Goal: Task Accomplishment & Management: Complete application form

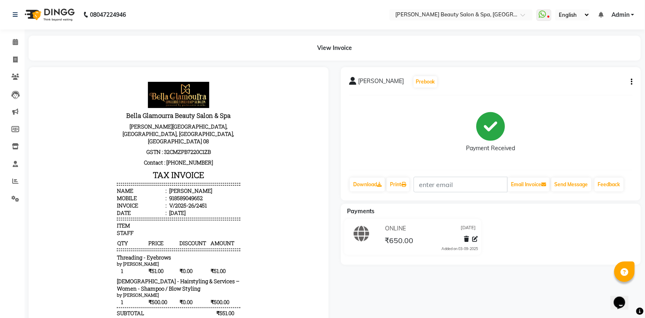
select select "service"
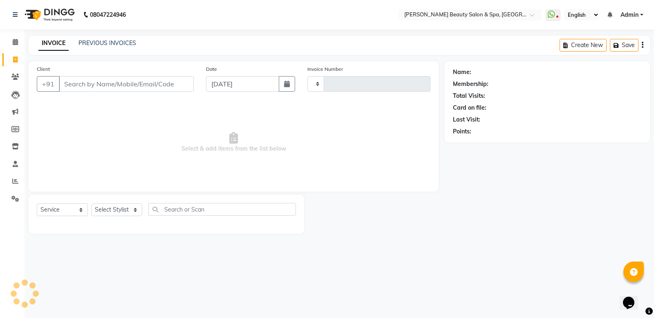
type input "2452"
select select "7524"
click at [133, 87] on input "Client" at bounding box center [126, 84] width 135 height 16
type input "7560987017"
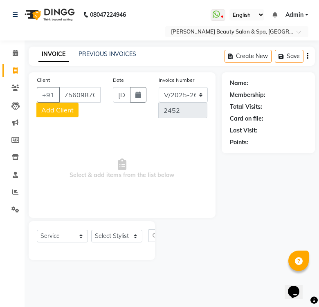
click at [52, 106] on span "Add Client" at bounding box center [57, 110] width 32 height 8
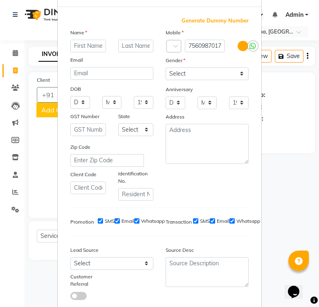
scroll to position [51, 0]
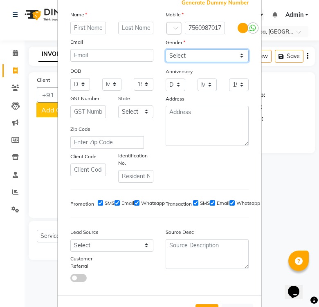
click at [172, 49] on select "Select [DEMOGRAPHIC_DATA] [DEMOGRAPHIC_DATA] Other Prefer Not To Say" at bounding box center [207, 55] width 83 height 13
select select "[DEMOGRAPHIC_DATA]"
click at [166, 49] on select "Select [DEMOGRAPHIC_DATA] [DEMOGRAPHIC_DATA] Other Prefer Not To Say" at bounding box center [207, 55] width 83 height 13
click at [85, 29] on input "text" at bounding box center [88, 28] width 36 height 13
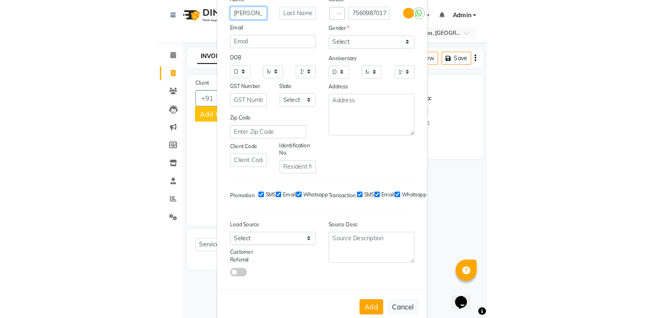
scroll to position [81, 0]
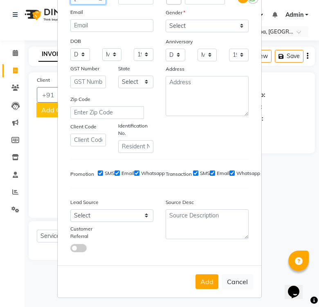
type input "[PERSON_NAME]"
drag, startPoint x: 190, startPoint y: 261, endPoint x: 205, endPoint y: 287, distance: 30.4
click at [205, 287] on form "Add Client Generate Dummy Number Name GOTAM Email DOB Day 01 02 03 04 05 06 07 …" at bounding box center [160, 114] width 204 height 367
click at [196, 275] on button "Add" at bounding box center [206, 281] width 23 height 15
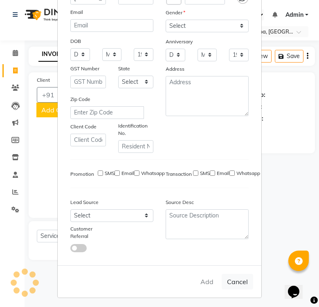
select select
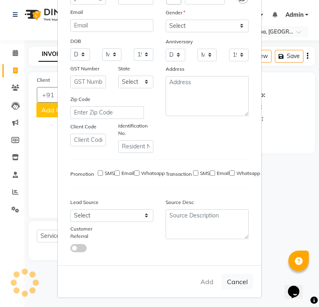
select select
checkbox input "false"
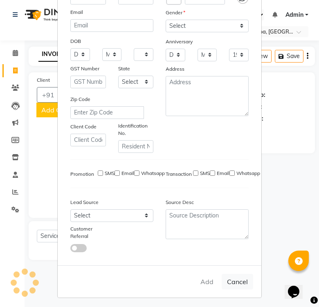
checkbox input "false"
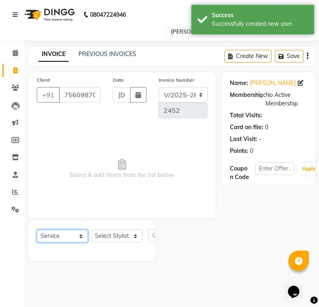
click at [77, 235] on select "Select Service Product Membership Package Voucher Prepaid Gift Card" at bounding box center [62, 236] width 51 height 13
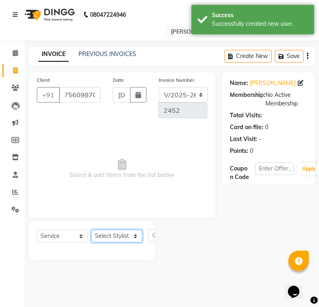
click at [109, 234] on select "Select Stylist Admin [PERSON_NAME] [PERSON_NAME] [PERSON_NAME] [PERSON_NAME] [P…" at bounding box center [116, 236] width 51 height 13
select select "83646"
click at [91, 230] on select "Select Stylist Admin [PERSON_NAME] [PERSON_NAME] [PERSON_NAME] [PERSON_NAME] [P…" at bounding box center [116, 236] width 51 height 13
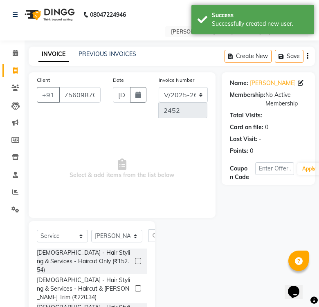
click at [186, 228] on div "Client +91 7560987017 Date 03-09-2025 Invoice Number V/2025 V/2025-26 2452 Sele…" at bounding box center [121, 207] width 199 height 270
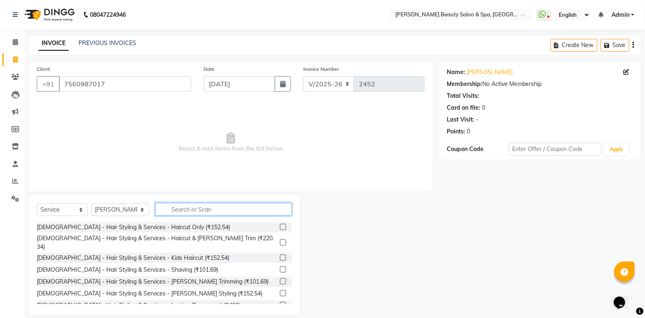
click at [231, 204] on input "text" at bounding box center [223, 209] width 137 height 13
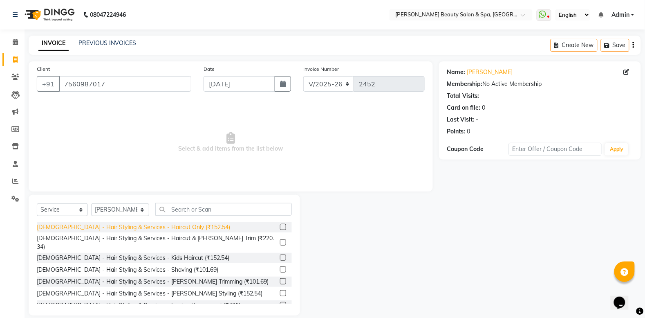
click at [157, 226] on div "[DEMOGRAPHIC_DATA] - Hair Styling & Services - Haircut Only (₹152.54)" at bounding box center [133, 227] width 193 height 9
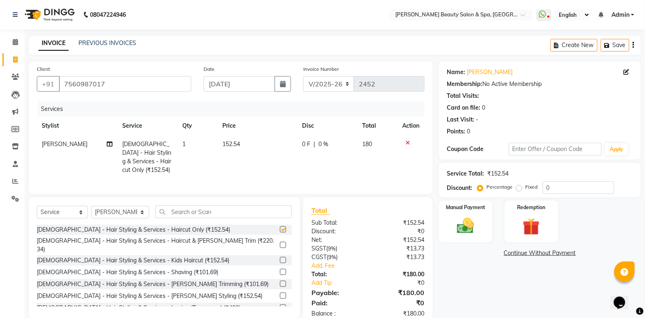
checkbox input "false"
click at [228, 218] on input "text" at bounding box center [223, 211] width 137 height 13
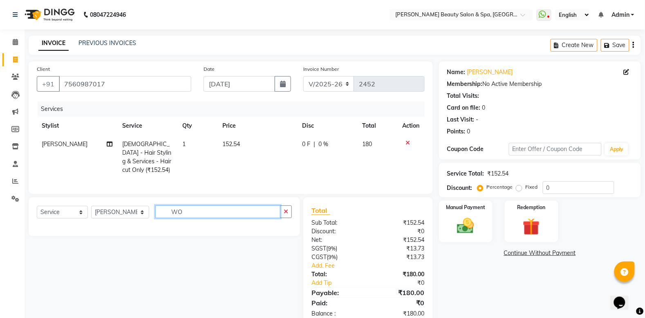
type input "W"
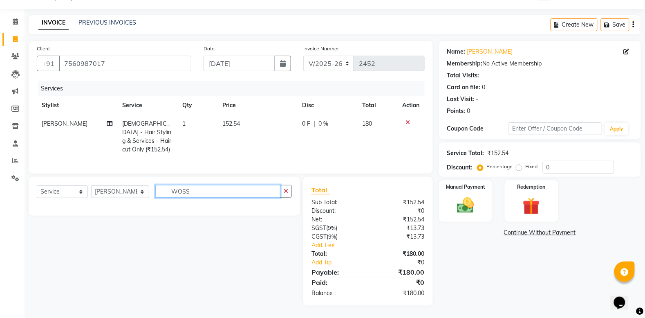
click at [172, 190] on input "WOSS" at bounding box center [217, 191] width 125 height 13
click at [169, 193] on input "OSS" at bounding box center [217, 191] width 125 height 13
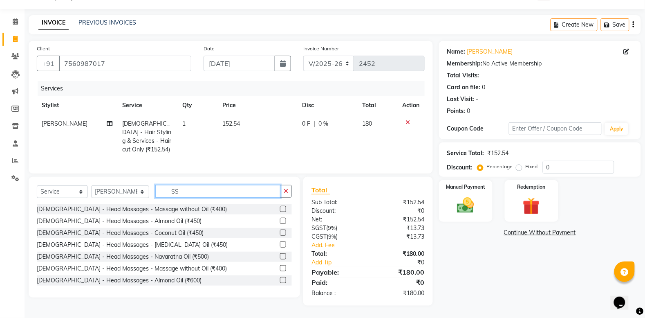
click at [162, 189] on input "SS" at bounding box center [217, 191] width 125 height 13
drag, startPoint x: 171, startPoint y: 191, endPoint x: 207, endPoint y: 213, distance: 42.9
click at [207, 213] on div "Select Service Product Membership Package Voucher Prepaid Gift Card Select Styl…" at bounding box center [165, 237] width 272 height 121
type input "S"
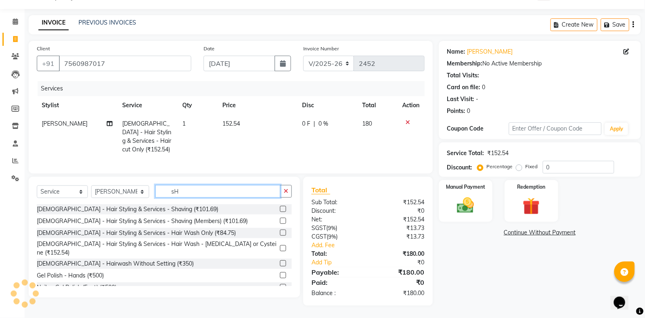
type input "s"
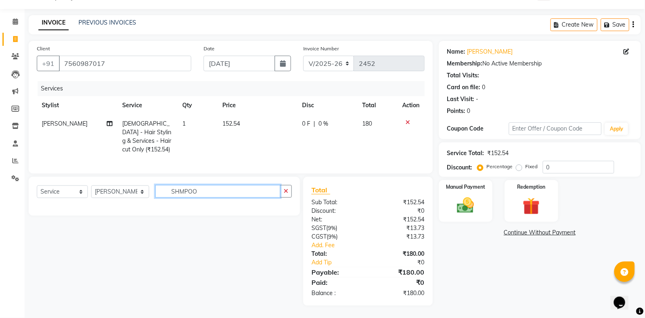
drag, startPoint x: 204, startPoint y: 192, endPoint x: 137, endPoint y: 245, distance: 84.4
click at [137, 245] on div "Select Service Product Membership Package Voucher Prepaid Gift Card Select Styl…" at bounding box center [161, 241] width 278 height 129
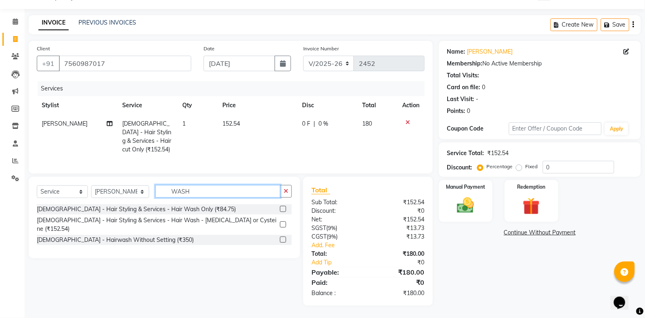
type input "WASH"
click at [283, 205] on div at bounding box center [286, 209] width 12 height 10
click at [283, 209] on label at bounding box center [283, 209] width 6 height 6
click at [283, 209] on input "checkbox" at bounding box center [282, 209] width 5 height 5
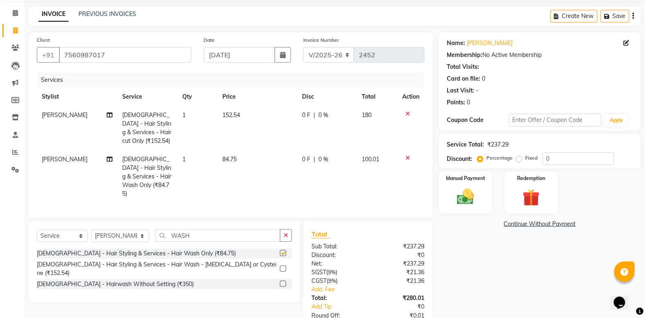
checkbox input "false"
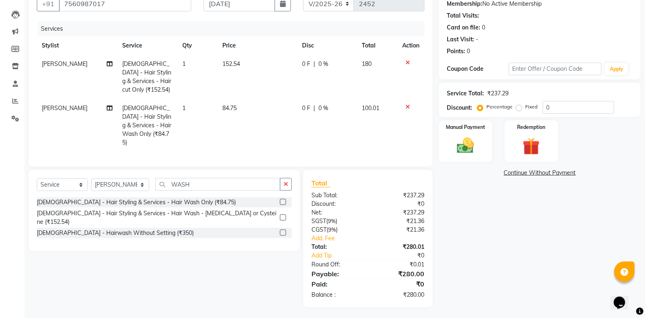
scroll to position [82, 0]
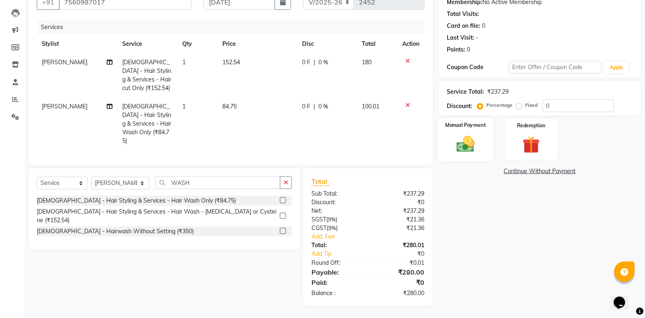
click at [467, 135] on img at bounding box center [465, 144] width 29 height 20
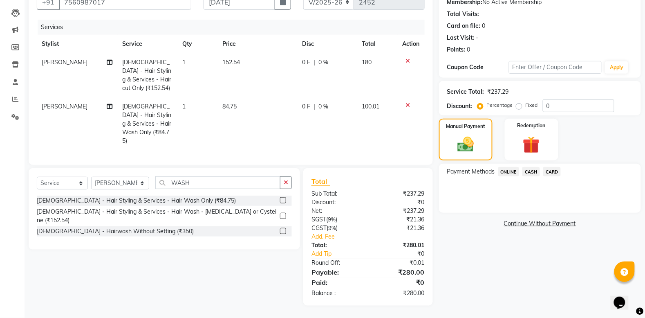
click at [515, 170] on span "ONLINE" at bounding box center [509, 171] width 21 height 9
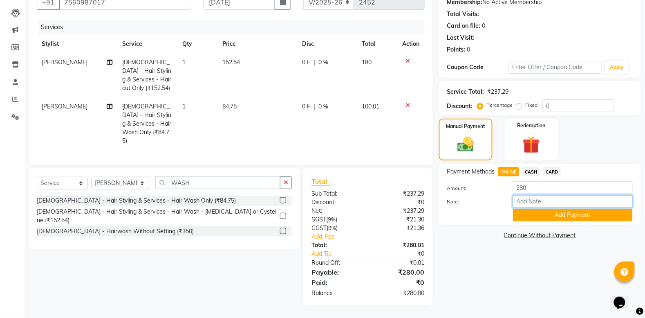
click at [557, 204] on input "Note:" at bounding box center [573, 201] width 120 height 13
click at [510, 168] on span "ONLINE" at bounding box center [509, 171] width 21 height 9
click at [566, 215] on button "Add Payment" at bounding box center [573, 215] width 120 height 13
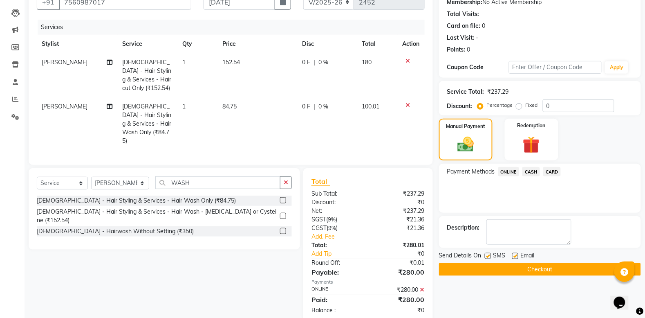
click at [534, 265] on button "Checkout" at bounding box center [540, 269] width 202 height 13
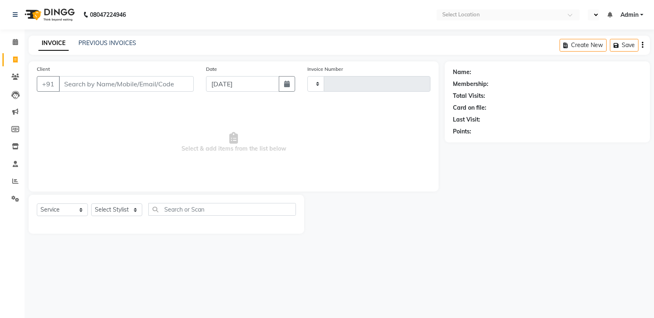
select select "service"
type input "2453"
select select "en"
select select "7524"
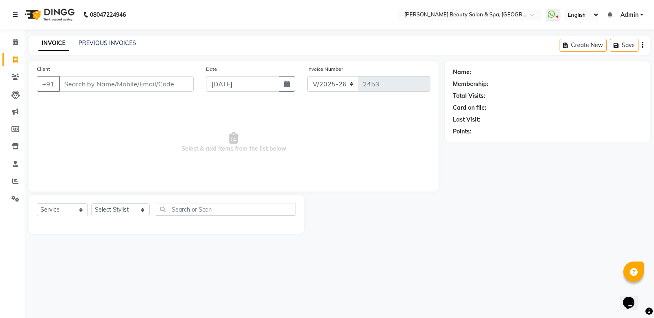
click at [124, 86] on input "Client" at bounding box center [126, 84] width 135 height 16
type input "9900150768"
drag, startPoint x: 168, startPoint y: 82, endPoint x: 248, endPoint y: 155, distance: 108.6
click at [248, 155] on div "Client +91 9900150768 Add Client Date 03-09-2025 Invoice Number V/2025 V/2025-2…" at bounding box center [234, 126] width 410 height 130
drag, startPoint x: 174, startPoint y: 81, endPoint x: 213, endPoint y: 136, distance: 67.7
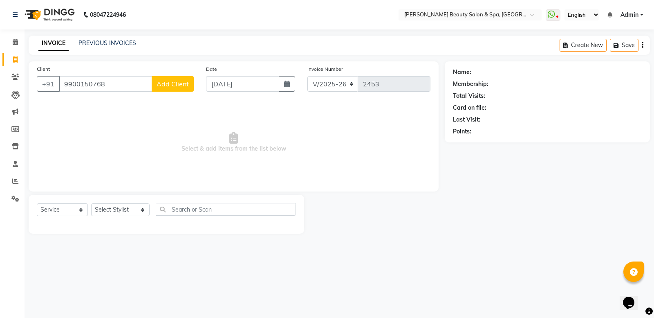
click at [212, 137] on div "Client +91 9900150768 Add Client Date 03-09-2025 Invoice Number V/2025 V/2025-2…" at bounding box center [234, 126] width 410 height 130
drag, startPoint x: 173, startPoint y: 80, endPoint x: 256, endPoint y: 159, distance: 114.6
click at [256, 159] on div "Client +91 9900150768 Add Client Date 03-09-2025 Invoice Number V/2025 V/2025-2…" at bounding box center [234, 126] width 410 height 130
click at [170, 85] on span "Add Client" at bounding box center [173, 84] width 32 height 8
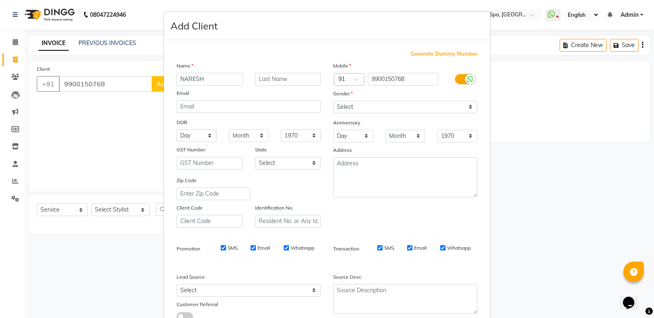
type input "NARESH"
drag, startPoint x: 348, startPoint y: 101, endPoint x: 362, endPoint y: 156, distance: 57.0
click at [362, 156] on div "Mobile Country Code × 91 9900150768 Gender Select Male Female Other Prefer Not …" at bounding box center [405, 144] width 157 height 166
select select "female"
click at [333, 101] on select "Select [DEMOGRAPHIC_DATA] [DEMOGRAPHIC_DATA] Other Prefer Not To Say" at bounding box center [405, 107] width 144 height 13
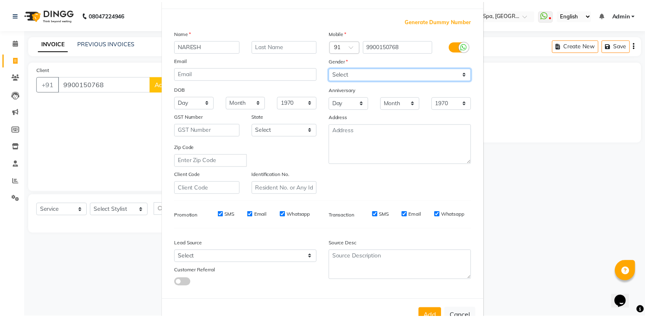
scroll to position [56, 0]
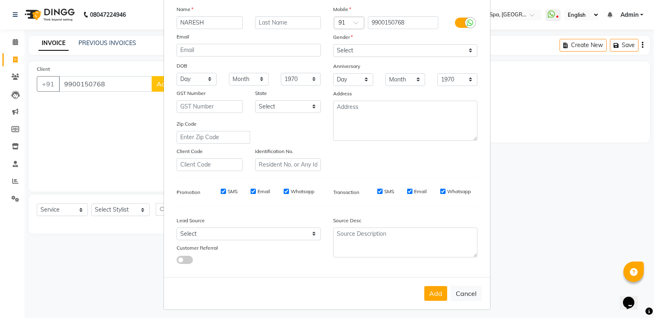
drag, startPoint x: 423, startPoint y: 288, endPoint x: 421, endPoint y: 316, distance: 27.9
click at [421, 316] on ngb-modal-window "Add Client Generate Dummy Number Name NARESH Email DOB Day 01 02 03 04 05 06 07…" at bounding box center [327, 159] width 654 height 318
drag, startPoint x: 423, startPoint y: 289, endPoint x: 402, endPoint y: 269, distance: 29.2
click at [412, 279] on div "Add Cancel" at bounding box center [327, 293] width 326 height 32
click at [425, 286] on button "Add" at bounding box center [436, 293] width 23 height 15
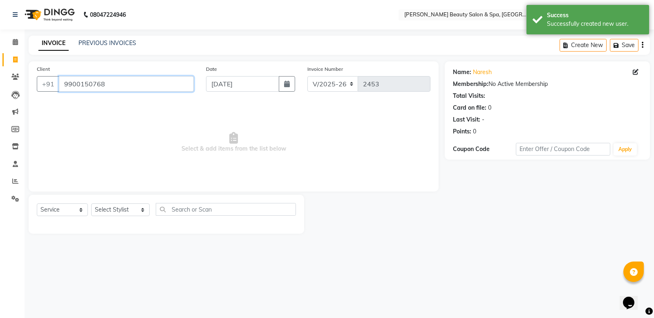
click at [126, 83] on input "9900150768" at bounding box center [126, 84] width 135 height 16
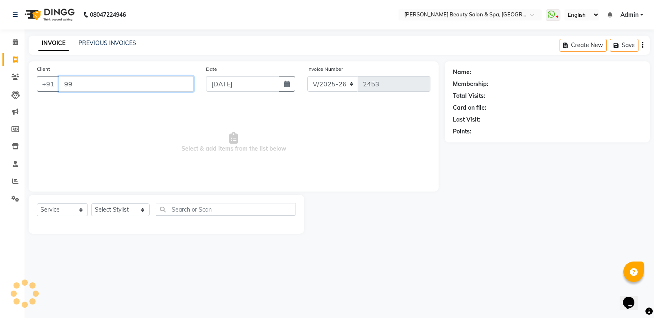
type input "9"
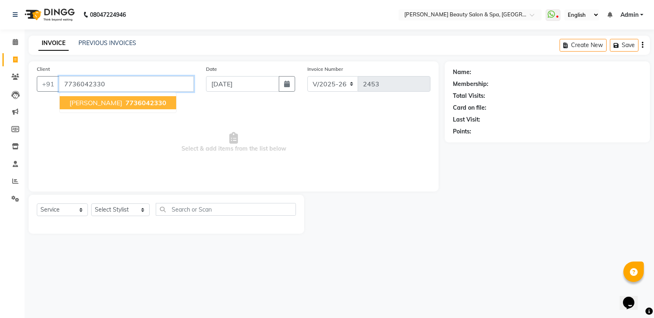
type input "7736042330"
click at [111, 104] on span "Jayesh Traders" at bounding box center [96, 103] width 53 height 8
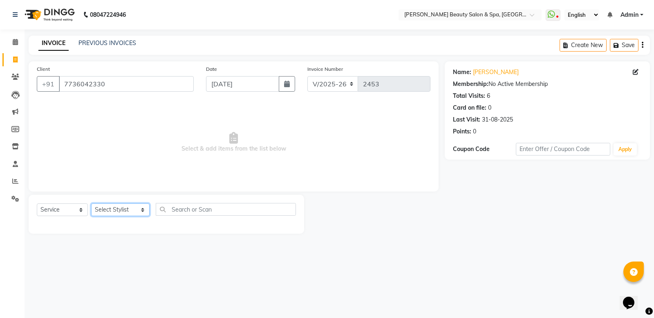
click at [108, 209] on select "Select Stylist Admin [PERSON_NAME] [PERSON_NAME] [PERSON_NAME] [PERSON_NAME] [P…" at bounding box center [120, 209] width 58 height 13
select select "67138"
click at [91, 203] on select "Select Stylist Admin [PERSON_NAME] [PERSON_NAME] [PERSON_NAME] [PERSON_NAME] [P…" at bounding box center [120, 209] width 58 height 13
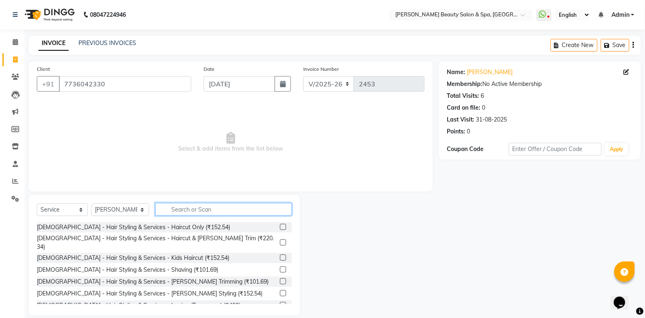
click at [190, 209] on input "text" at bounding box center [223, 209] width 137 height 13
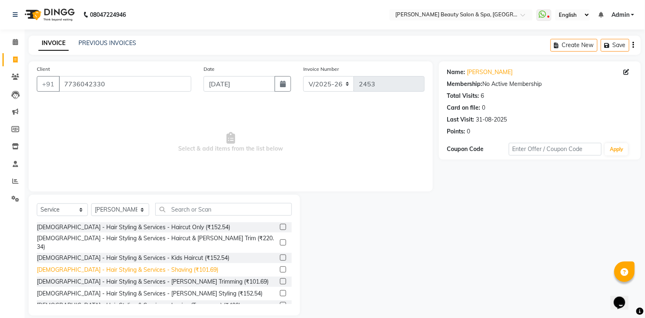
click at [171, 265] on div "[DEMOGRAPHIC_DATA] - Hair Styling & Services - Shaving (₹101.69)" at bounding box center [128, 269] width 182 height 9
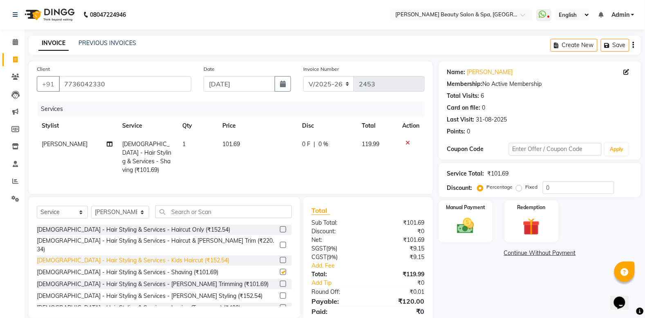
checkbox input "false"
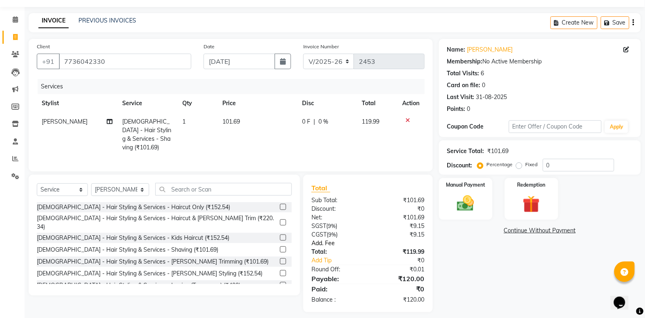
scroll to position [29, 0]
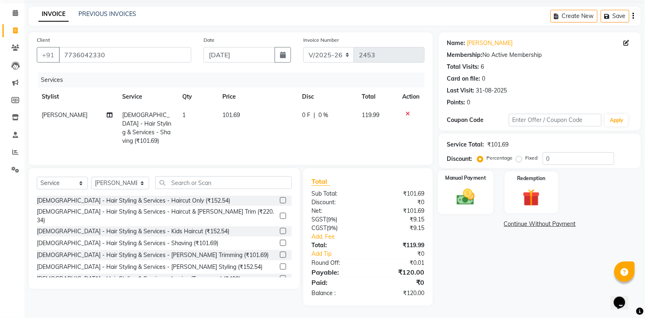
click at [474, 193] on img at bounding box center [465, 196] width 29 height 20
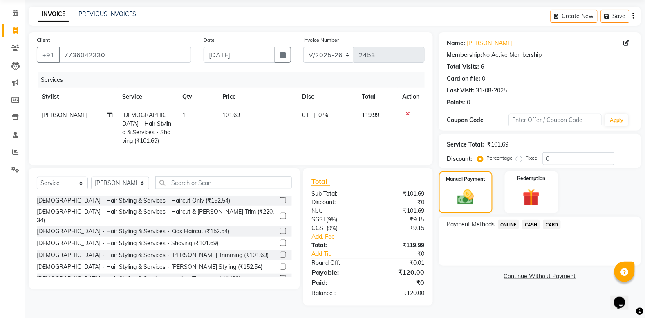
click at [511, 221] on span "ONLINE" at bounding box center [509, 224] width 21 height 9
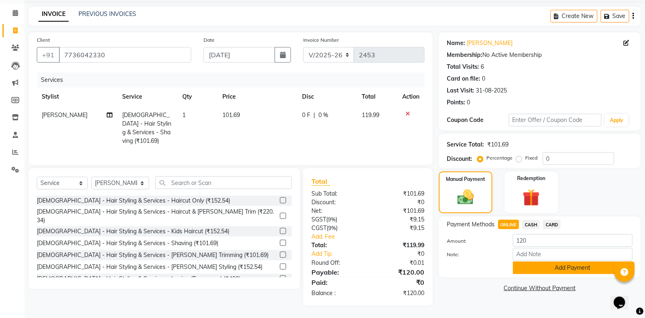
click at [582, 269] on button "Add Payment" at bounding box center [573, 267] width 120 height 13
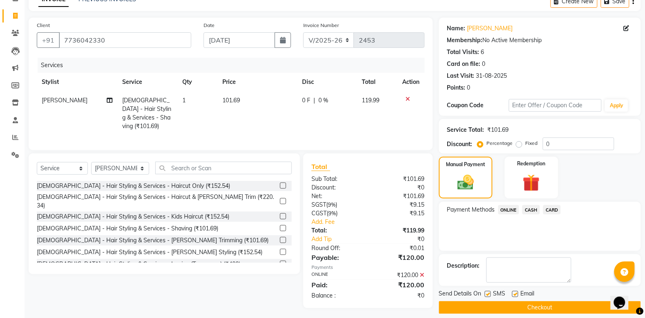
scroll to position [52, 0]
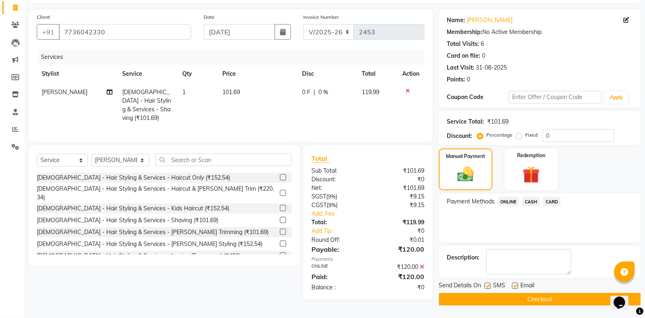
click at [514, 295] on button "Checkout" at bounding box center [540, 299] width 202 height 13
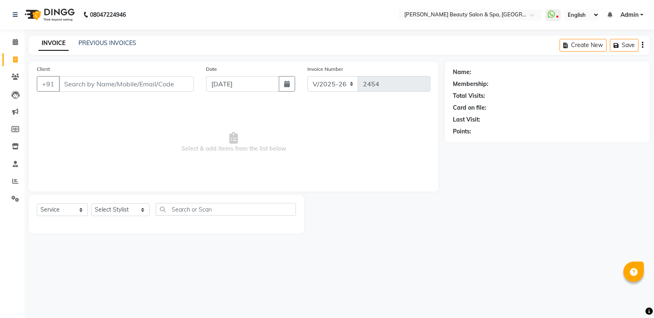
select select "7524"
select select "service"
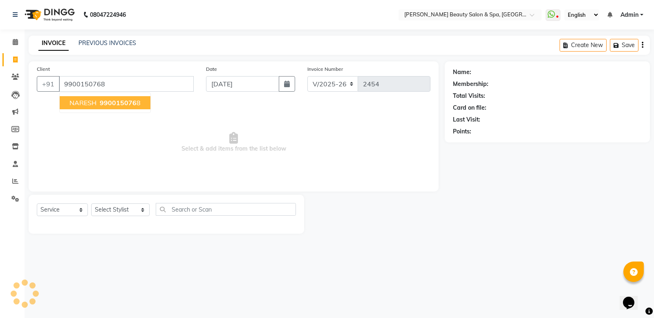
type input "9900150768"
click at [106, 99] on span "990015076" at bounding box center [118, 103] width 37 height 8
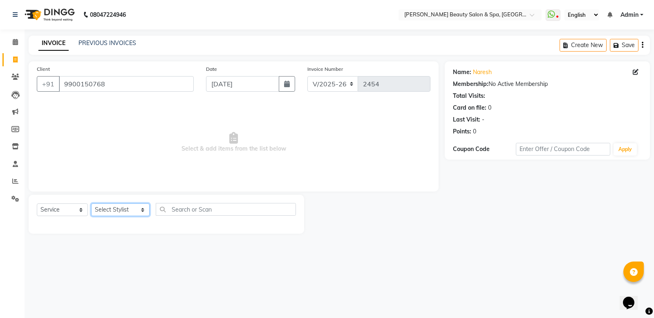
click at [108, 209] on select "Select Stylist Admin [PERSON_NAME] [PERSON_NAME] [PERSON_NAME] [PERSON_NAME] [P…" at bounding box center [120, 209] width 58 height 13
select select "83644"
click at [91, 203] on select "Select Stylist Admin [PERSON_NAME] [PERSON_NAME] [PERSON_NAME] [PERSON_NAME] [P…" at bounding box center [120, 209] width 58 height 13
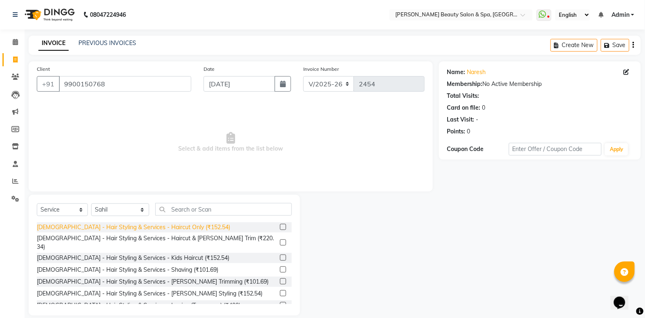
click at [140, 223] on div "[DEMOGRAPHIC_DATA] - Hair Styling & Services - Haircut Only (₹152.54)" at bounding box center [133, 227] width 193 height 9
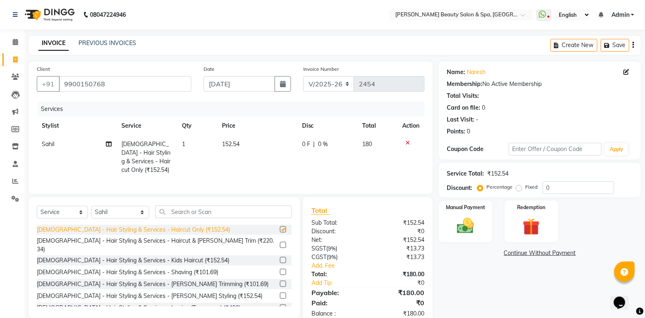
checkbox input "false"
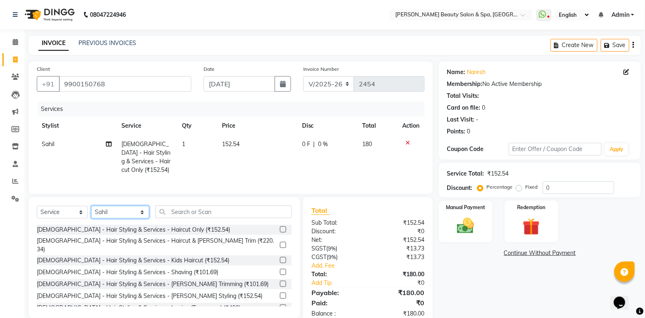
click at [107, 218] on select "Select Stylist Admin [PERSON_NAME] [PERSON_NAME] [PERSON_NAME] [PERSON_NAME] [P…" at bounding box center [120, 212] width 58 height 13
select select "83646"
click at [91, 214] on select "Select Stylist Admin [PERSON_NAME] [PERSON_NAME] [PERSON_NAME] [PERSON_NAME] [P…" at bounding box center [120, 212] width 58 height 13
click at [101, 233] on div "[DEMOGRAPHIC_DATA] - Hair Styling & Services - Haircut Only (₹152.54)" at bounding box center [164, 230] width 255 height 10
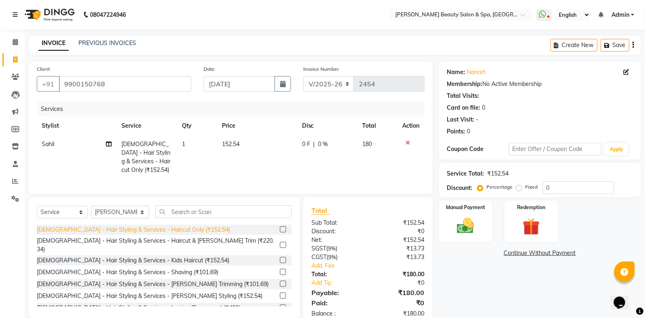
click at [103, 234] on div "[DEMOGRAPHIC_DATA] - Hair Styling & Services - Haircut Only (₹152.54)" at bounding box center [133, 229] width 193 height 9
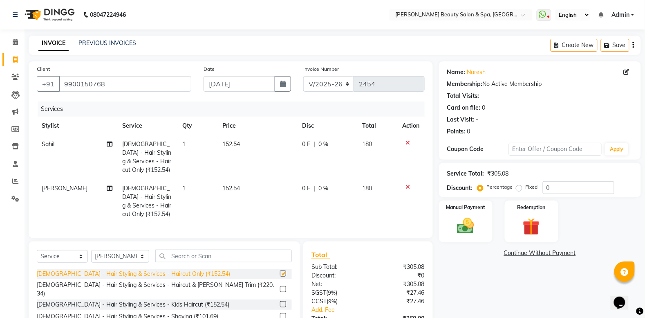
checkbox input "false"
click at [457, 216] on img at bounding box center [465, 226] width 29 height 20
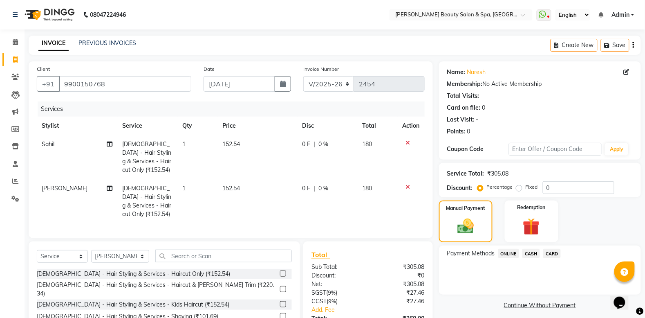
click at [508, 252] on span "ONLINE" at bounding box center [509, 253] width 21 height 9
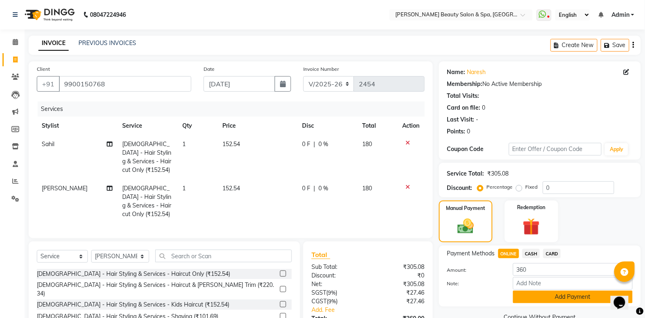
click at [556, 291] on button "Add Payment" at bounding box center [573, 296] width 120 height 13
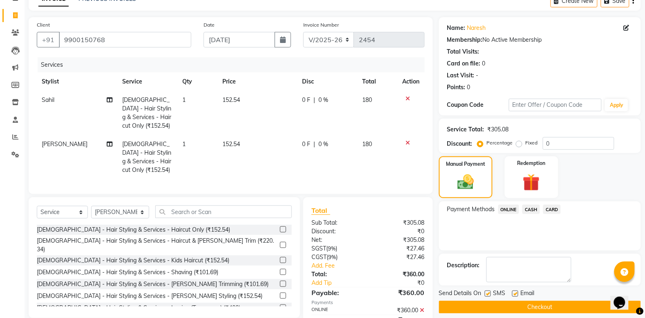
scroll to position [90, 0]
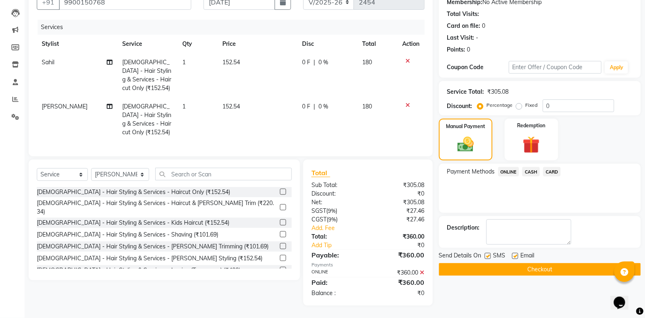
click at [539, 263] on button "Checkout" at bounding box center [540, 269] width 202 height 13
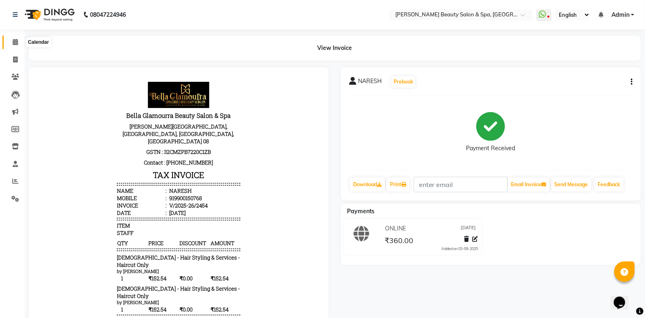
click at [20, 38] on span at bounding box center [15, 42] width 14 height 9
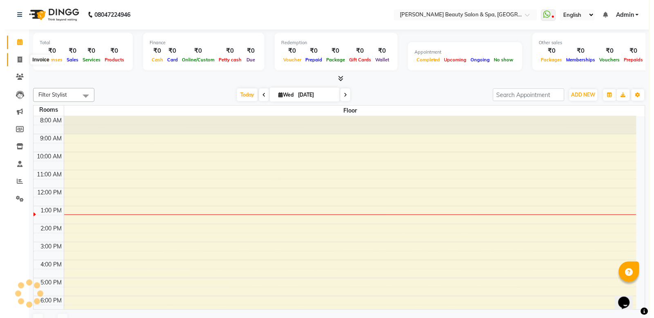
scroll to position [60, 0]
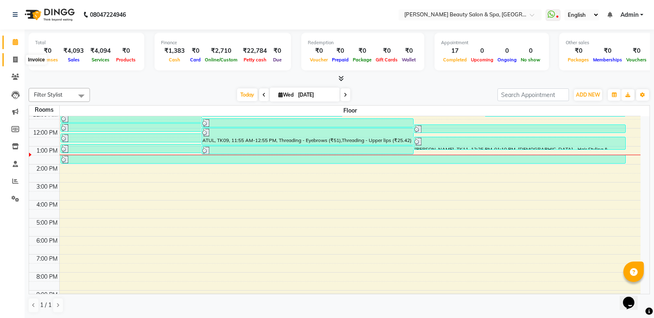
click at [14, 61] on icon at bounding box center [15, 59] width 4 height 6
select select "service"
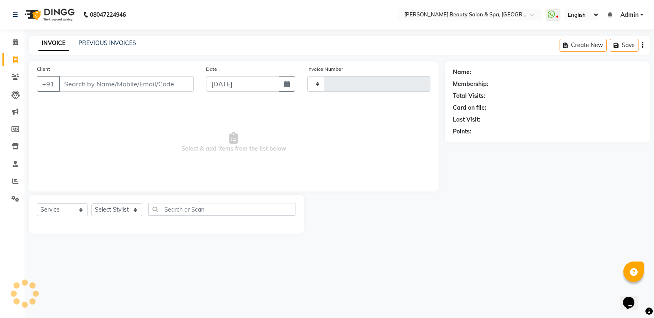
type input "2455"
select select "7524"
click at [101, 87] on input "Client" at bounding box center [126, 84] width 135 height 16
type input "8589837194"
click at [193, 82] on button "Add Client" at bounding box center [173, 84] width 42 height 16
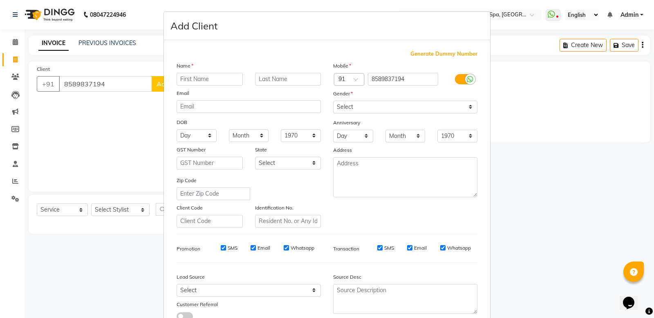
click at [222, 81] on input "text" at bounding box center [210, 79] width 66 height 13
type input "SAFWAN"
click at [360, 105] on select "Select [DEMOGRAPHIC_DATA] [DEMOGRAPHIC_DATA] Other Prefer Not To Say" at bounding box center [405, 107] width 144 height 13
select select "[DEMOGRAPHIC_DATA]"
click at [333, 101] on select "Select [DEMOGRAPHIC_DATA] [DEMOGRAPHIC_DATA] Other Prefer Not To Say" at bounding box center [405, 107] width 144 height 13
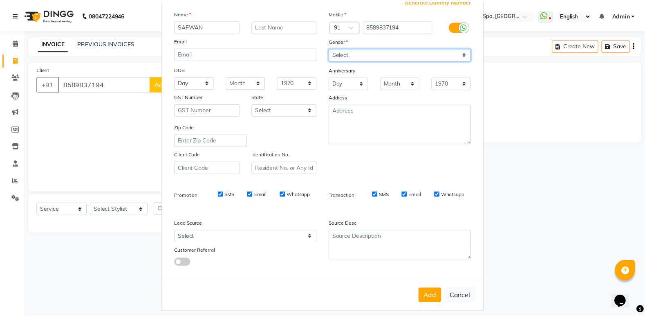
scroll to position [56, 0]
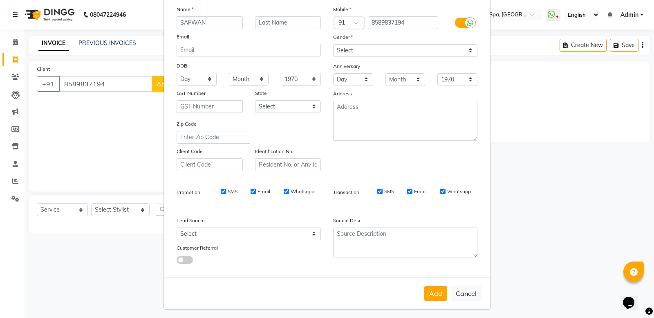
click at [432, 286] on button "Add" at bounding box center [436, 293] width 23 height 15
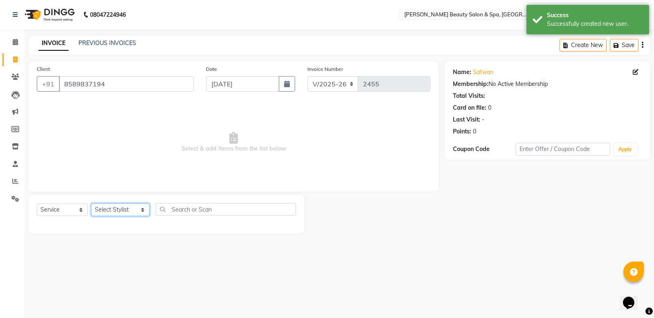
click at [131, 205] on select "Select Stylist Admin [PERSON_NAME] [PERSON_NAME] [PERSON_NAME] [PERSON_NAME] [P…" at bounding box center [120, 209] width 58 height 13
select select "79765"
click at [91, 203] on select "Select Stylist Admin [PERSON_NAME] [PERSON_NAME] [PERSON_NAME] [PERSON_NAME] [P…" at bounding box center [120, 209] width 58 height 13
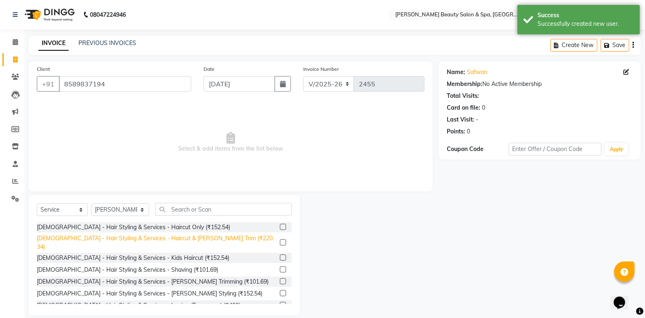
click at [126, 238] on div "[DEMOGRAPHIC_DATA] - Hair Styling & Services - Haircut & [PERSON_NAME] Trim (₹2…" at bounding box center [157, 242] width 240 height 17
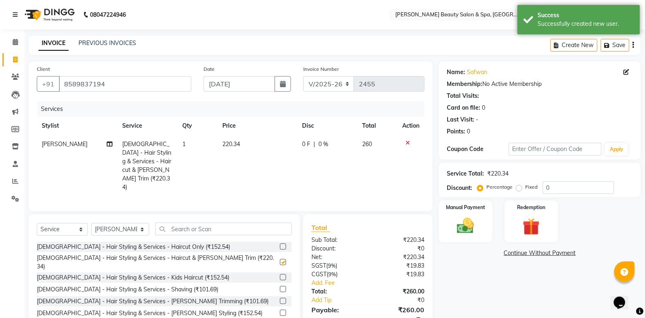
checkbox input "false"
click at [196, 222] on input "text" at bounding box center [223, 228] width 137 height 13
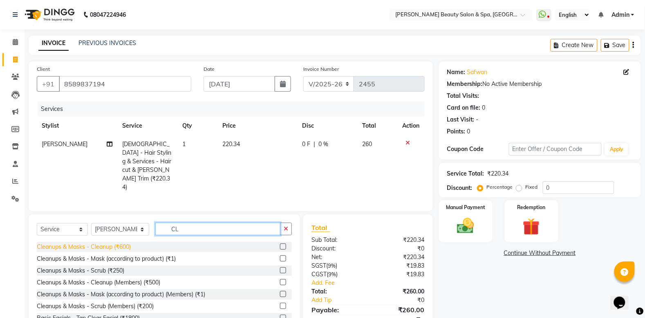
type input "CL"
click at [128, 243] on div "Cleanups & Masks - Cleanup (₹600)" at bounding box center [84, 247] width 94 height 9
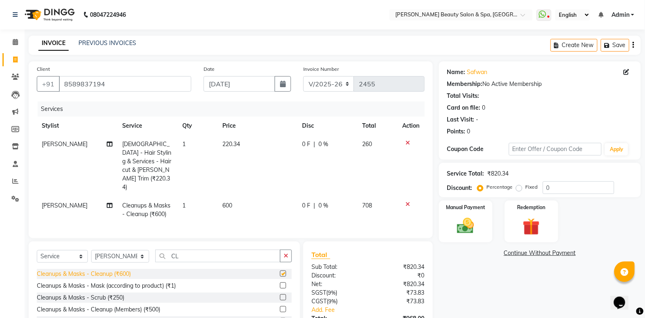
checkbox input "false"
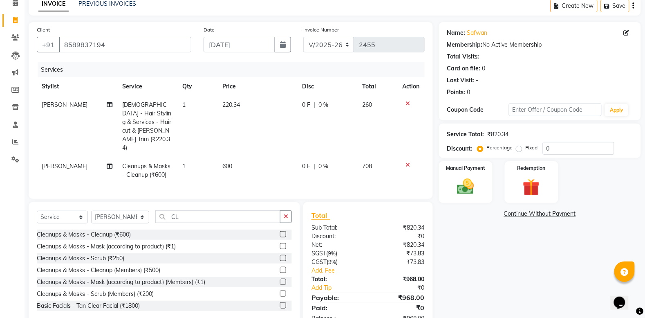
scroll to position [51, 0]
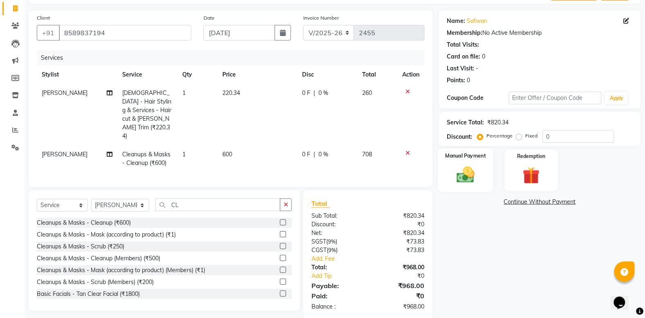
drag, startPoint x: 471, startPoint y: 167, endPoint x: 458, endPoint y: 167, distance: 13.1
click at [473, 167] on img at bounding box center [465, 174] width 29 height 20
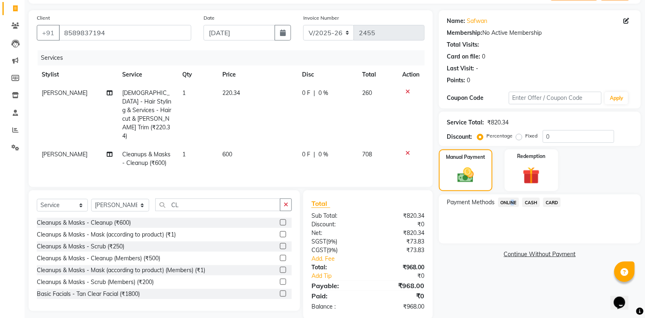
click at [514, 202] on span "ONLINE" at bounding box center [509, 202] width 21 height 9
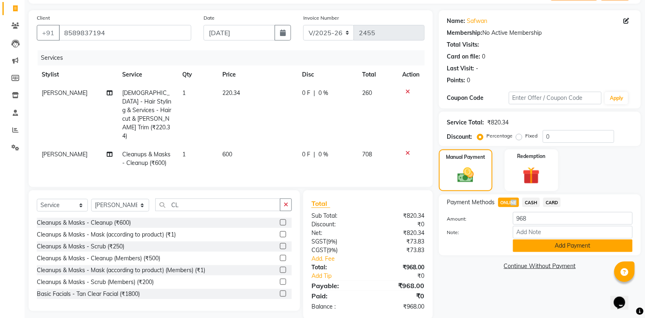
click at [595, 246] on button "Add Payment" at bounding box center [573, 245] width 120 height 13
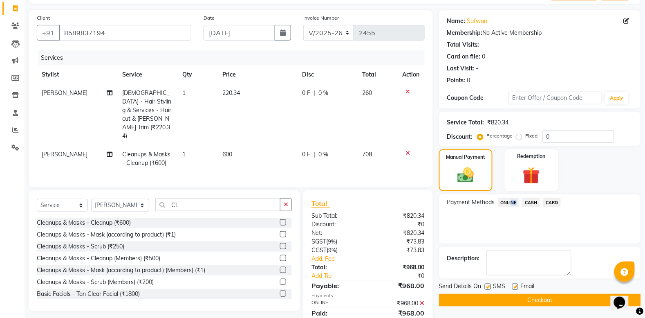
click at [508, 294] on button "Checkout" at bounding box center [540, 300] width 202 height 13
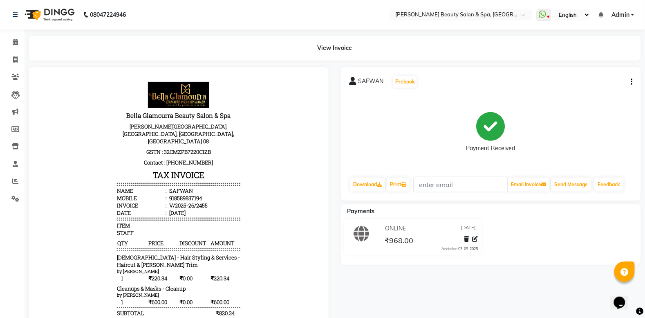
select select "service"
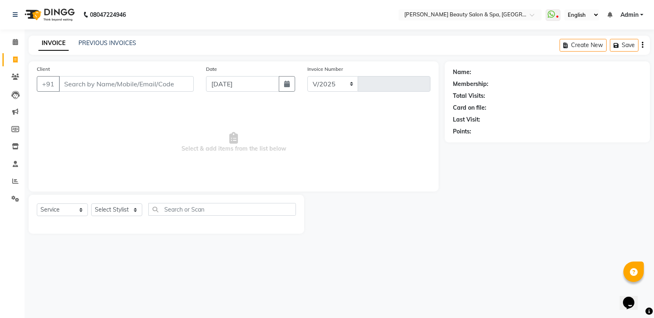
select select "7524"
type input "2456"
click at [146, 85] on input "Client" at bounding box center [126, 84] width 135 height 16
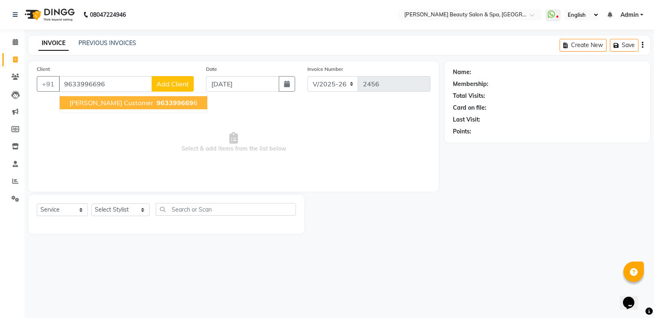
type input "9633996696"
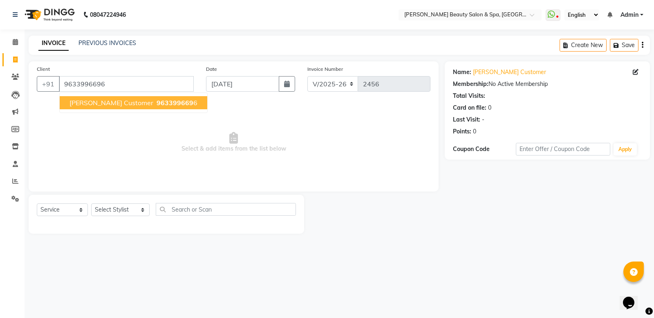
click at [109, 101] on span "[PERSON_NAME] Customer" at bounding box center [112, 103] width 84 height 8
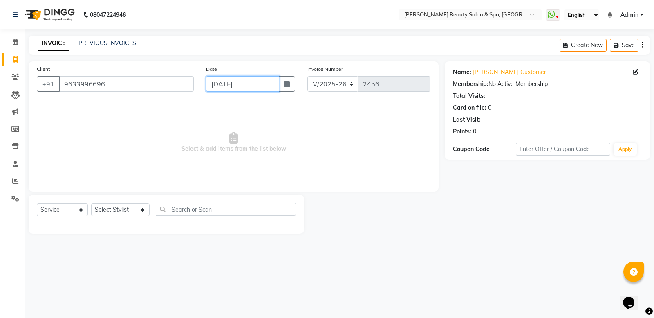
click at [234, 83] on input "[DATE]" at bounding box center [242, 84] width 73 height 16
select select "9"
select select "2025"
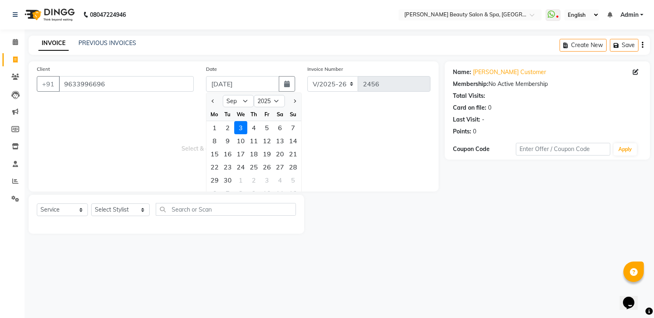
click at [630, 252] on div "08047224946 Select Location × [PERSON_NAME] Beauty Salon & Spa, [GEOGRAPHIC_DAT…" at bounding box center [327, 159] width 654 height 318
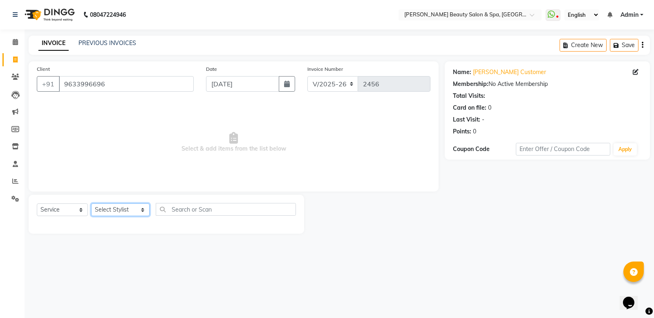
click at [117, 208] on select "Select Stylist Admin [PERSON_NAME] [PERSON_NAME] [PERSON_NAME] [PERSON_NAME] [P…" at bounding box center [120, 209] width 58 height 13
select select "83646"
click at [91, 203] on select "Select Stylist Admin [PERSON_NAME] [PERSON_NAME] [PERSON_NAME] [PERSON_NAME] [P…" at bounding box center [120, 209] width 58 height 13
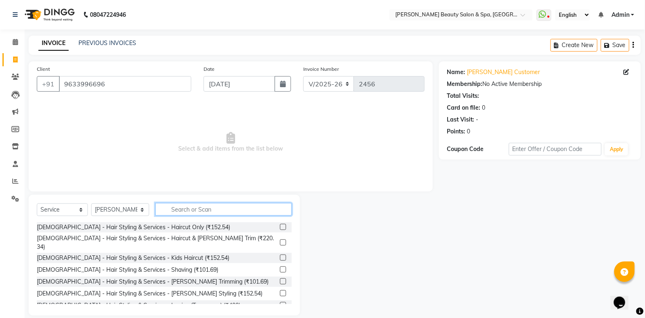
click at [179, 212] on input "text" at bounding box center [223, 209] width 137 height 13
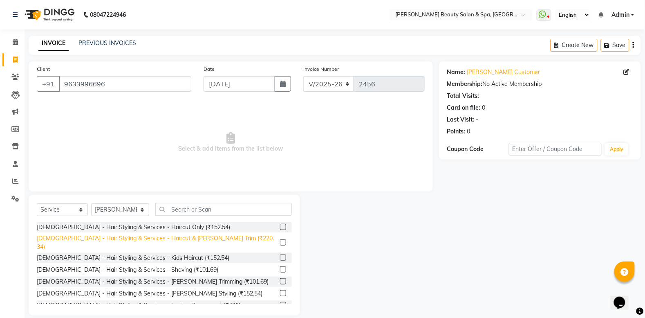
click at [183, 238] on div "[DEMOGRAPHIC_DATA] - Hair Styling & Services - Haircut & [PERSON_NAME] Trim (₹2…" at bounding box center [157, 242] width 240 height 17
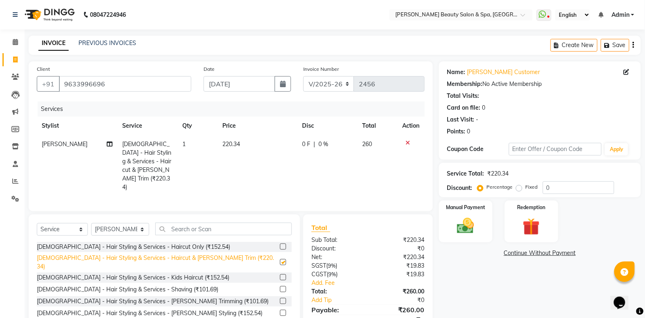
checkbox input "false"
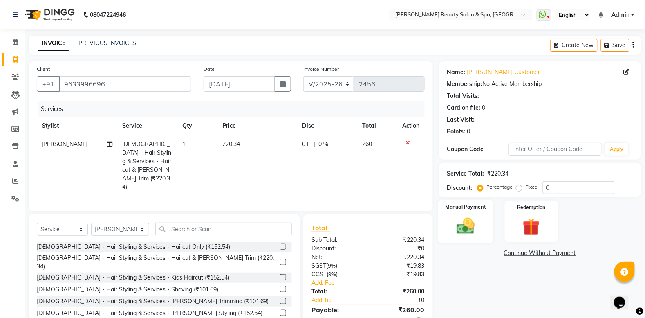
click at [464, 229] on img at bounding box center [465, 226] width 29 height 20
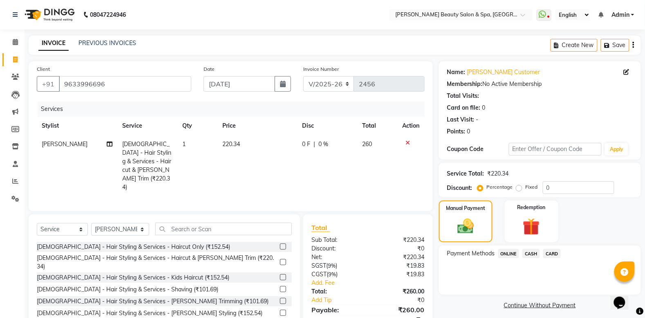
click at [555, 250] on span "CARD" at bounding box center [553, 253] width 18 height 9
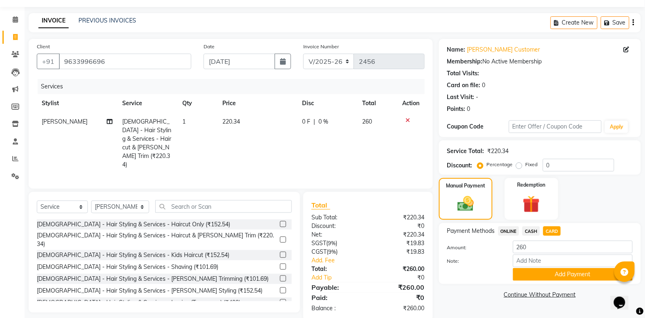
scroll to position [29, 0]
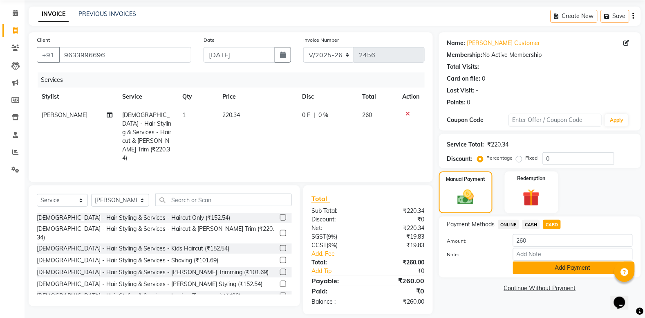
click at [568, 267] on button "Add Payment" at bounding box center [573, 267] width 120 height 13
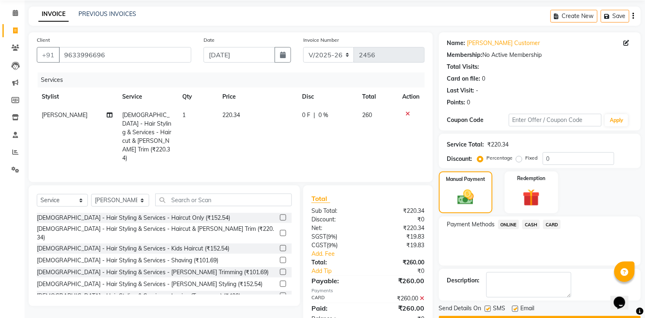
scroll to position [52, 0]
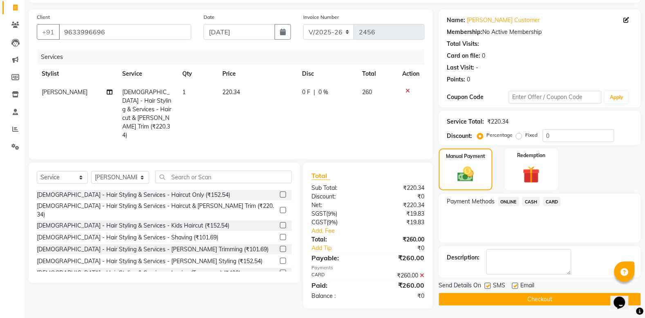
drag, startPoint x: 548, startPoint y: 294, endPoint x: 566, endPoint y: 287, distance: 19.8
click at [549, 296] on button "Checkout" at bounding box center [540, 299] width 202 height 13
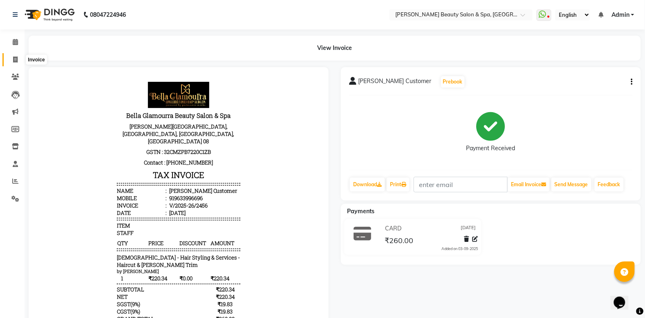
click at [16, 56] on icon at bounding box center [15, 59] width 4 height 6
select select "service"
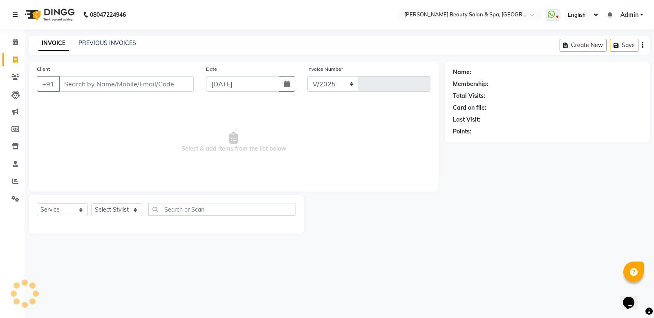
select select "7524"
type input "2457"
click at [133, 83] on input "Client" at bounding box center [126, 84] width 135 height 16
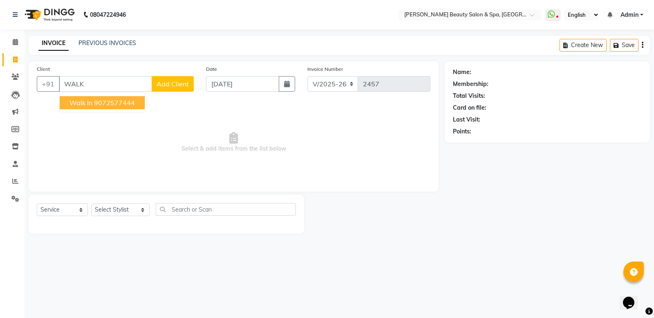
click at [86, 104] on span "Walk In" at bounding box center [81, 103] width 23 height 8
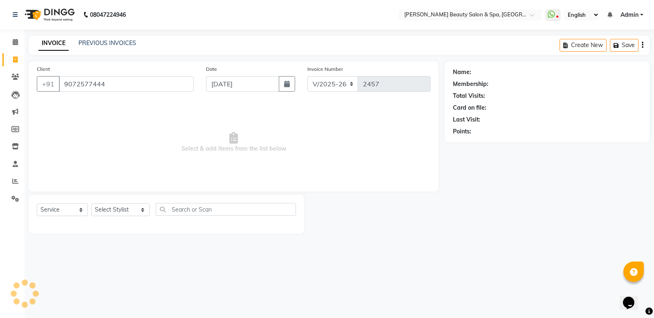
type input "9072577444"
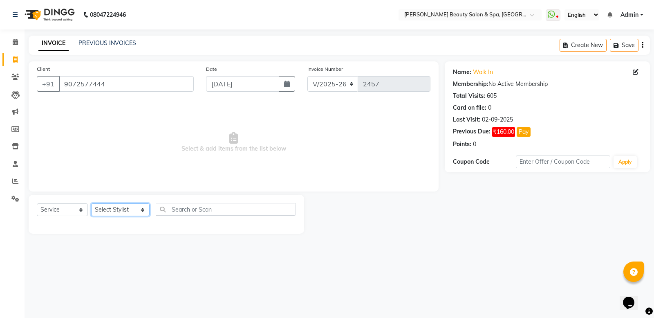
click at [123, 209] on select "Select Stylist Admin [PERSON_NAME] [PERSON_NAME] [PERSON_NAME] [PERSON_NAME] [P…" at bounding box center [120, 209] width 58 height 13
select select "79765"
click at [91, 203] on select "Select Stylist Admin [PERSON_NAME] [PERSON_NAME] [PERSON_NAME] [PERSON_NAME] [P…" at bounding box center [120, 209] width 58 height 13
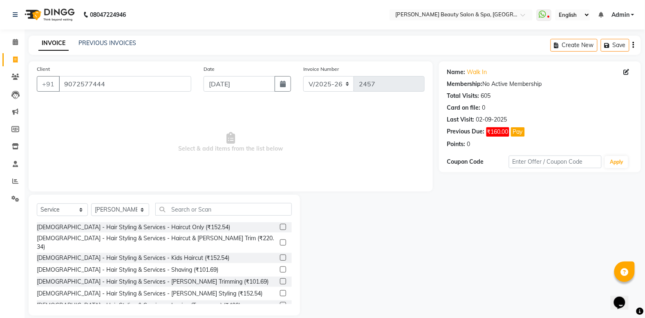
click at [195, 226] on div "[DEMOGRAPHIC_DATA] - Hair Styling & Services - Haircut Only (₹152.54)" at bounding box center [164, 227] width 255 height 10
click at [280, 226] on label at bounding box center [283, 227] width 6 height 6
click at [280, 226] on input "checkbox" at bounding box center [282, 227] width 5 height 5
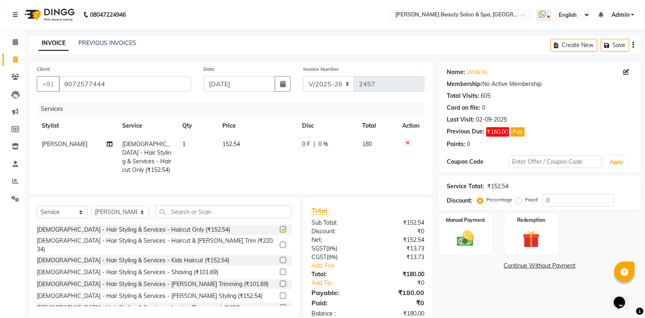
checkbox input "false"
click at [446, 230] on div "Manual Payment" at bounding box center [466, 233] width 56 height 43
click at [535, 266] on span "CASH" at bounding box center [532, 265] width 18 height 9
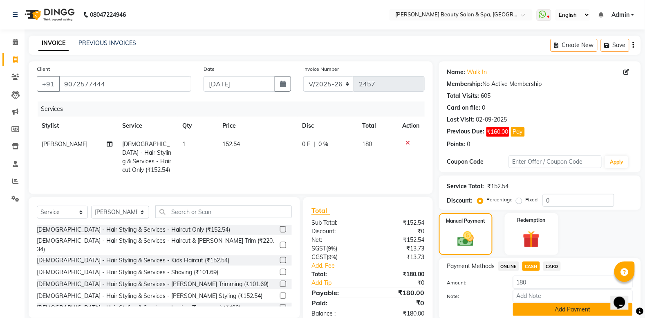
click at [589, 307] on button "Add Payment" at bounding box center [573, 309] width 120 height 13
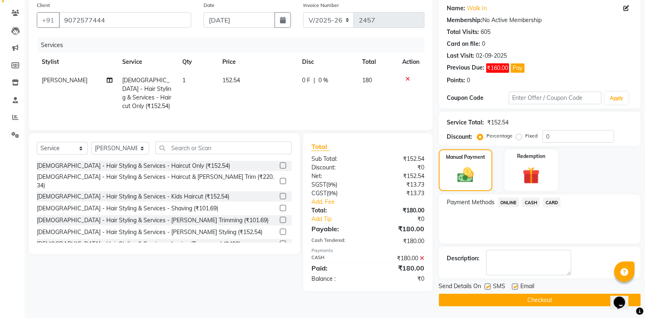
scroll to position [65, 0]
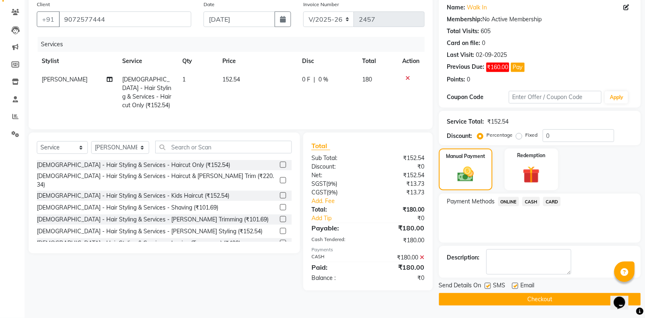
click at [504, 301] on button "Checkout" at bounding box center [540, 299] width 202 height 13
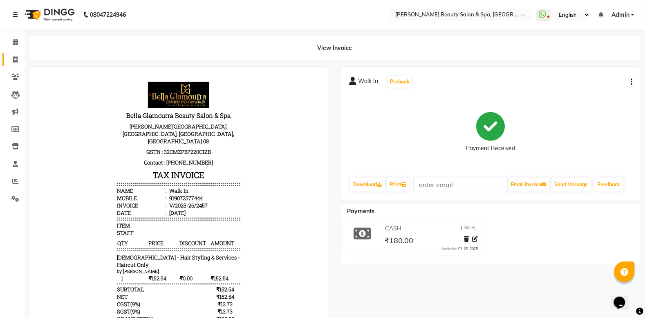
click at [15, 53] on link "Invoice" at bounding box center [12, 59] width 20 height 13
select select "service"
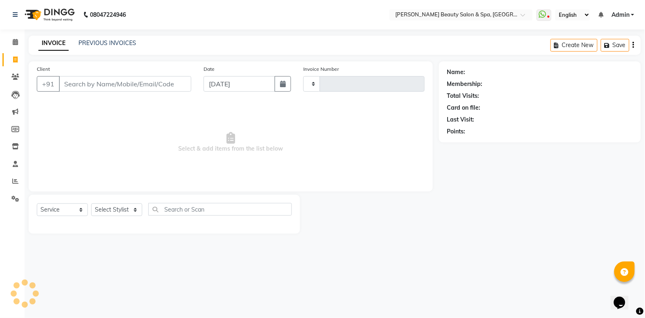
type input "2458"
select select "7524"
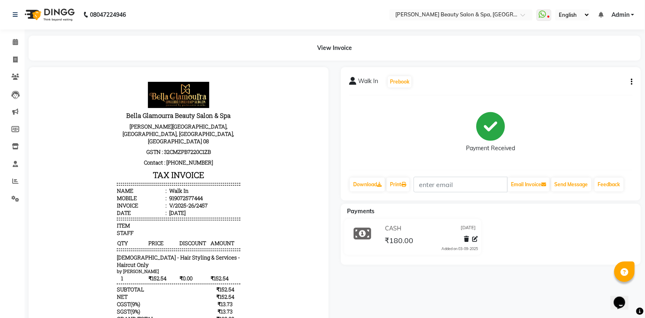
select select "service"
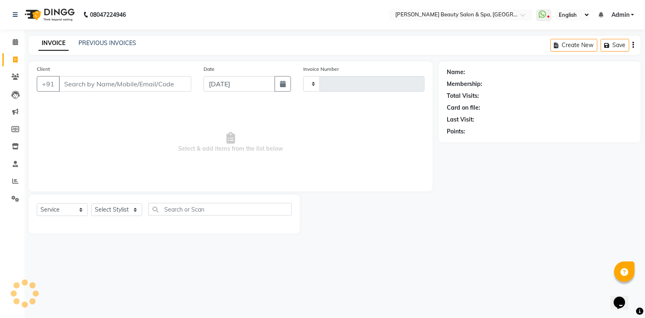
type input "2458"
select select "7524"
click at [112, 85] on input "Client" at bounding box center [126, 84] width 135 height 16
click at [87, 87] on input "Client" at bounding box center [126, 84] width 135 height 16
click at [90, 83] on input "Client" at bounding box center [126, 84] width 135 height 16
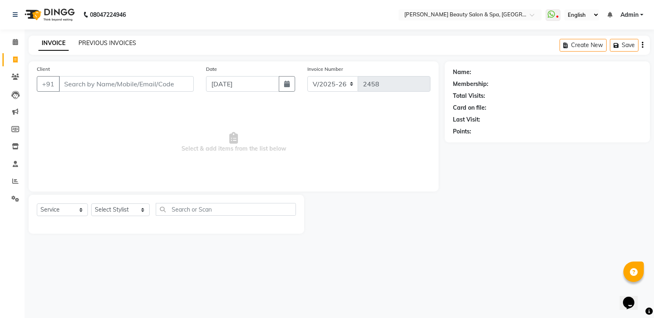
click at [109, 39] on link "PREVIOUS INVOICES" at bounding box center [108, 42] width 58 height 7
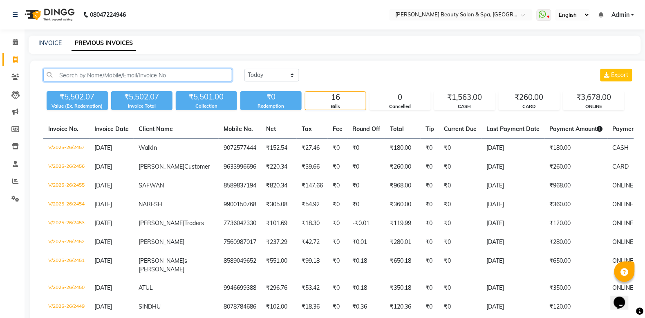
click at [99, 76] on input "text" at bounding box center [137, 75] width 189 height 13
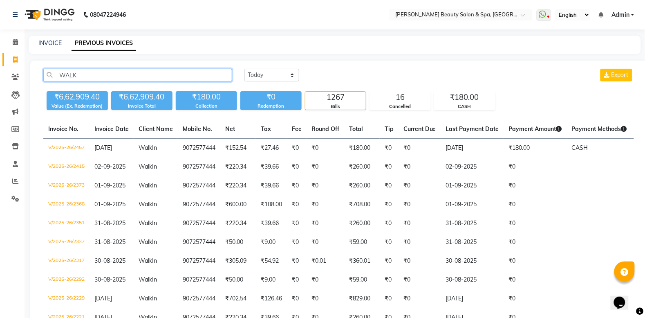
click at [106, 78] on input "WALK" at bounding box center [137, 75] width 189 height 13
type input "W"
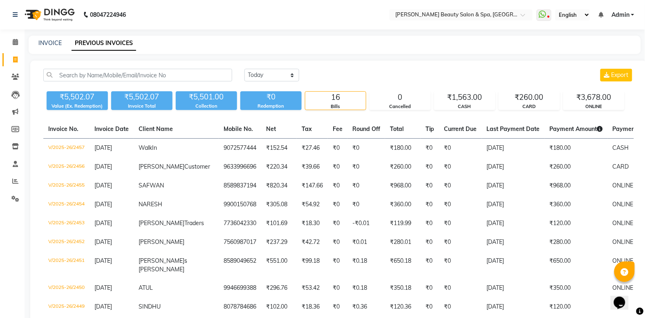
click at [44, 36] on div "INVOICE PREVIOUS INVOICES" at bounding box center [335, 45] width 613 height 18
click at [42, 42] on link "INVOICE" at bounding box center [49, 42] width 23 height 7
select select "service"
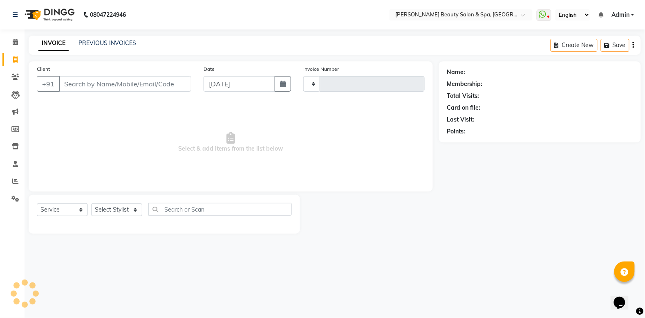
type input "2458"
select select "7524"
click at [74, 84] on input "Client" at bounding box center [126, 84] width 135 height 16
click at [115, 43] on link "PREVIOUS INVOICES" at bounding box center [108, 42] width 58 height 7
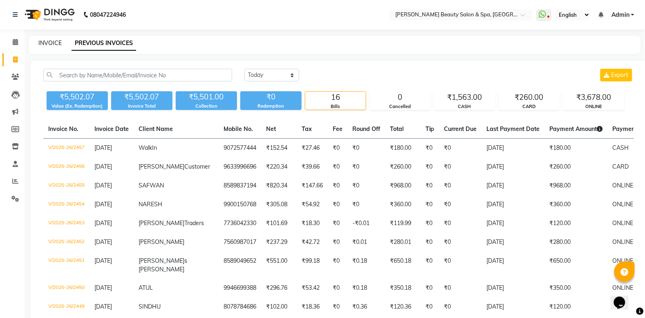
click at [59, 41] on link "INVOICE" at bounding box center [49, 42] width 23 height 7
select select "service"
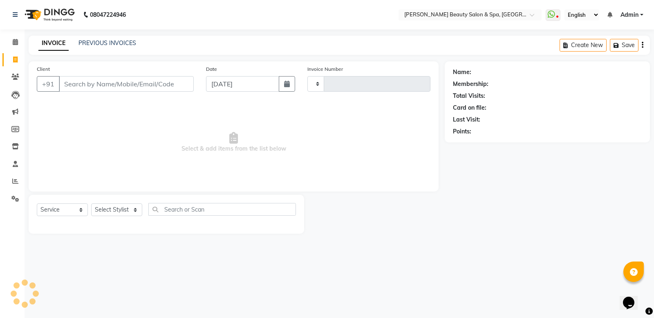
type input "2458"
select select "7524"
drag, startPoint x: 83, startPoint y: 85, endPoint x: 87, endPoint y: 86, distance: 4.8
click at [87, 86] on input "Client" at bounding box center [126, 84] width 135 height 16
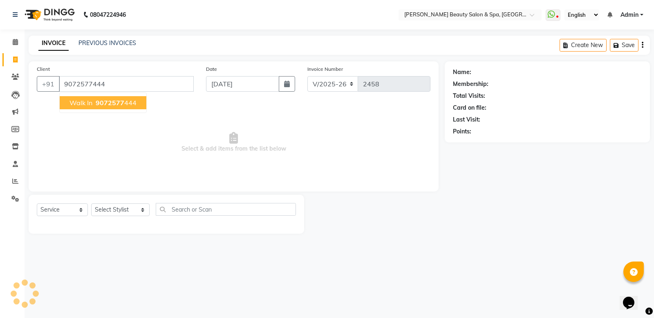
type input "9072577444"
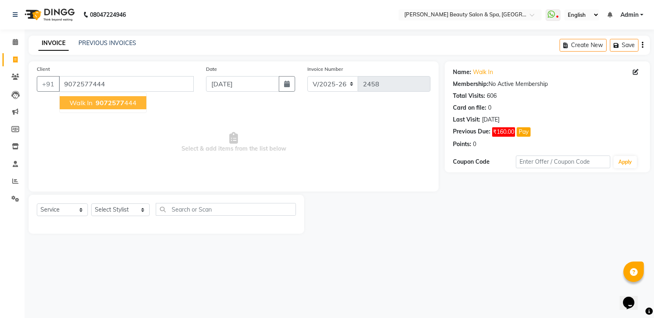
click at [97, 96] on button "Walk In 9072577 444" at bounding box center [103, 102] width 87 height 13
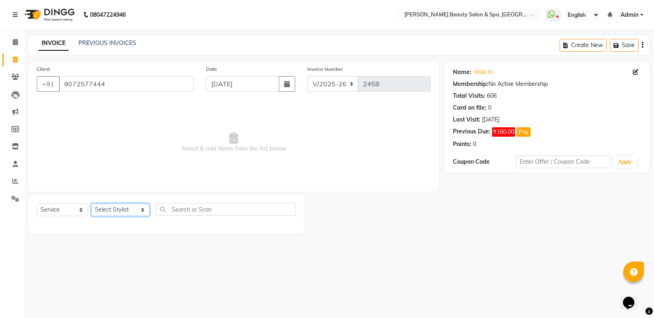
click at [110, 211] on select "Select Stylist Admin [PERSON_NAME] [PERSON_NAME] [PERSON_NAME] [PERSON_NAME] [P…" at bounding box center [120, 209] width 58 height 13
click at [91, 203] on select "Select Stylist Admin [PERSON_NAME] [PERSON_NAME] [PERSON_NAME] [PERSON_NAME] [P…" at bounding box center [120, 209] width 58 height 13
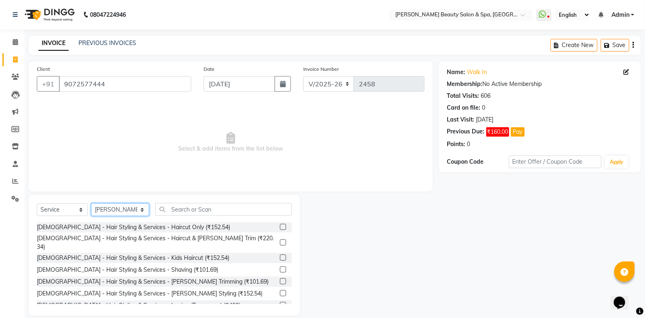
click at [126, 209] on select "Select Stylist Admin [PERSON_NAME] [PERSON_NAME] [PERSON_NAME] [PERSON_NAME] [P…" at bounding box center [120, 209] width 58 height 13
select select "67138"
click at [91, 203] on select "Select Stylist Admin [PERSON_NAME] [PERSON_NAME] [PERSON_NAME] [PERSON_NAME] [P…" at bounding box center [120, 209] width 58 height 13
click at [148, 226] on div "[DEMOGRAPHIC_DATA] - Hair Styling & Services - Haircut Only (₹152.54)" at bounding box center [133, 227] width 193 height 9
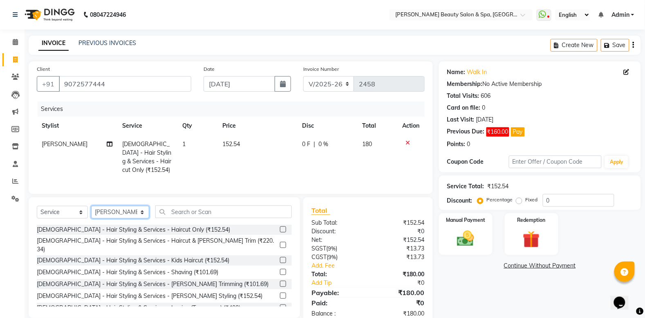
click at [126, 218] on select "Select Stylist Admin [PERSON_NAME] [PERSON_NAME] [PERSON_NAME] [PERSON_NAME] [P…" at bounding box center [120, 212] width 58 height 13
click at [91, 214] on select "Select Stylist Admin [PERSON_NAME] [PERSON_NAME] [PERSON_NAME] [PERSON_NAME] [P…" at bounding box center [120, 212] width 58 height 13
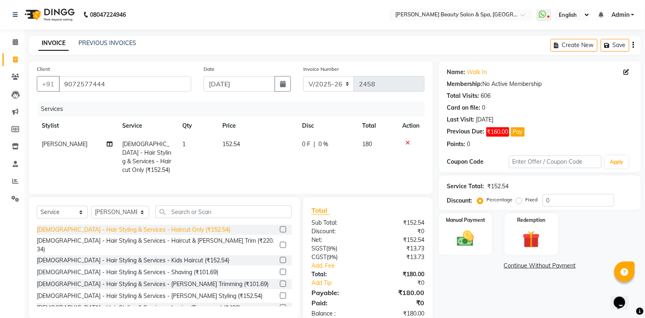
click at [139, 234] on div "[DEMOGRAPHIC_DATA] - Hair Styling & Services - Haircut Only (₹152.54)" at bounding box center [133, 229] width 193 height 9
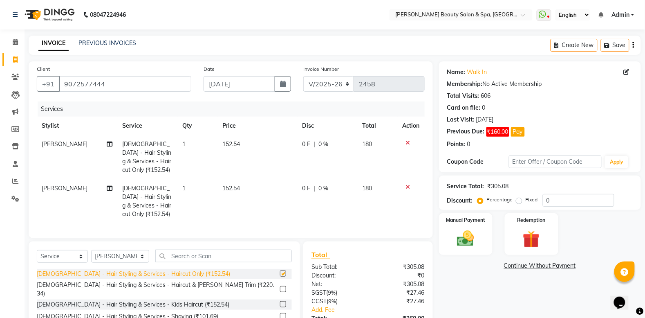
checkbox input "false"
click at [133, 263] on select "Select Stylist Admin [PERSON_NAME] [PERSON_NAME] [PERSON_NAME] [PERSON_NAME] [P…" at bounding box center [120, 256] width 58 height 13
click at [107, 263] on select "Select Stylist Admin [PERSON_NAME] [PERSON_NAME] [PERSON_NAME] [PERSON_NAME] [P…" at bounding box center [120, 256] width 58 height 13
select select "83644"
click at [91, 258] on select "Select Stylist Admin [PERSON_NAME] [PERSON_NAME] [PERSON_NAME] [PERSON_NAME] [P…" at bounding box center [120, 256] width 58 height 13
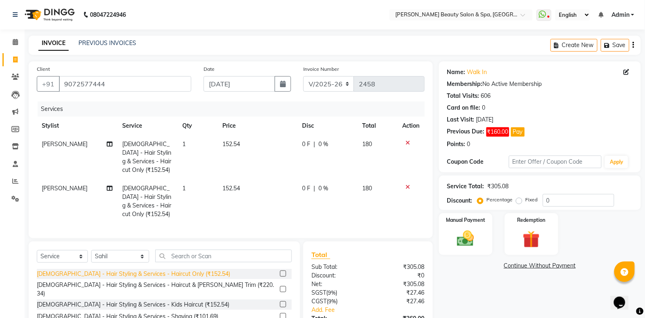
click at [119, 278] on div "[DEMOGRAPHIC_DATA] - Hair Styling & Services - Haircut Only (₹152.54)" at bounding box center [133, 274] width 193 height 9
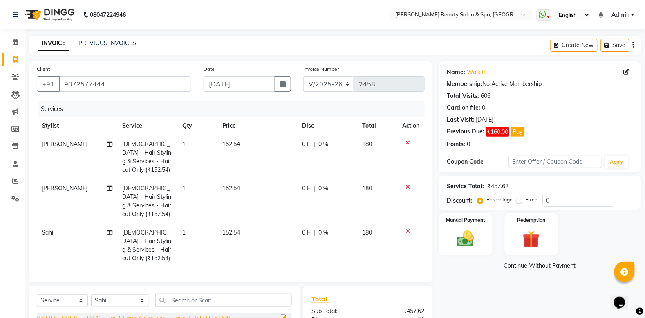
checkbox input "false"
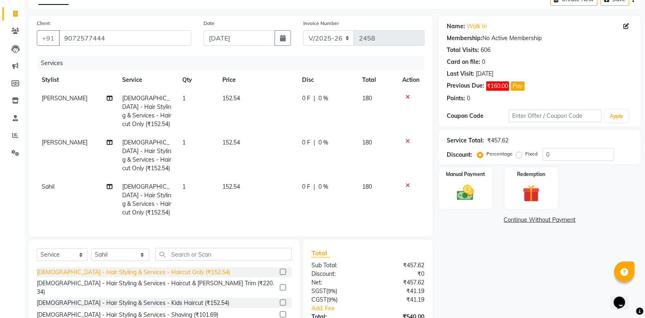
scroll to position [117, 0]
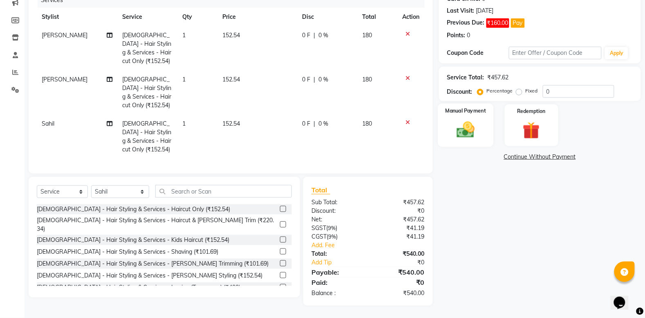
click at [475, 119] on img at bounding box center [465, 129] width 29 height 20
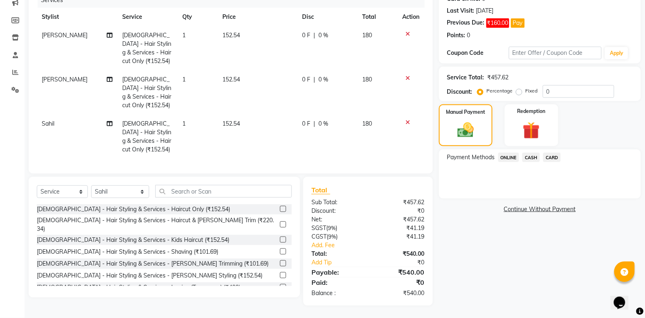
click at [510, 153] on span "ONLINE" at bounding box center [509, 157] width 21 height 9
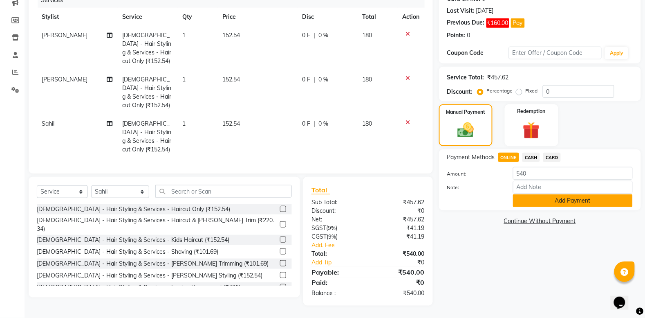
click at [576, 195] on button "Add Payment" at bounding box center [573, 200] width 120 height 13
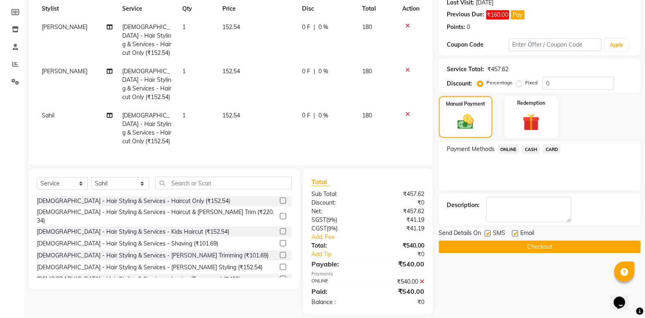
click at [557, 247] on button "Checkout" at bounding box center [540, 246] width 202 height 13
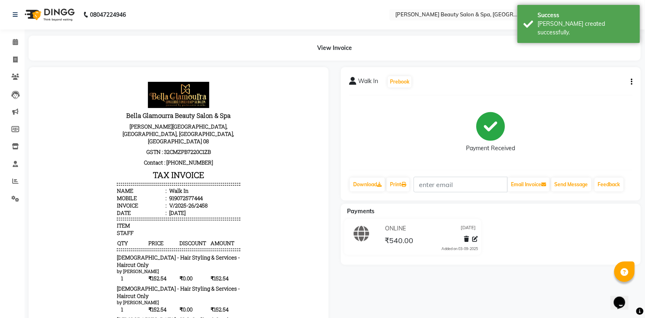
select select "service"
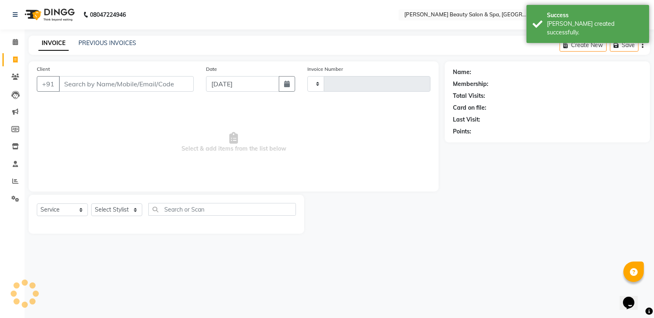
type input "2459"
select select "7524"
click at [117, 78] on input "Client" at bounding box center [126, 84] width 135 height 16
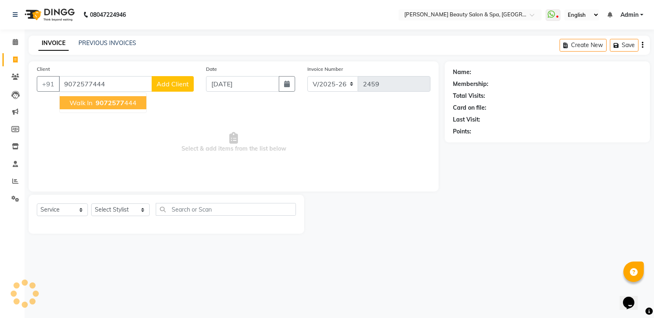
type input "9072577444"
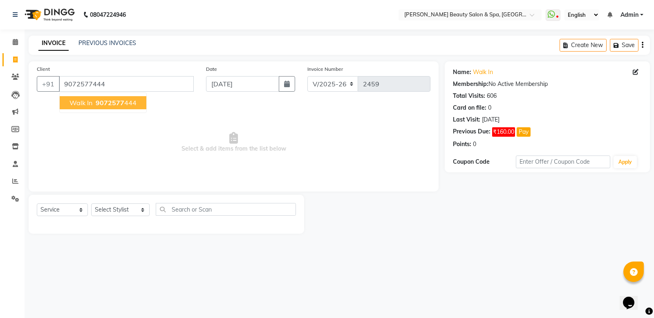
click at [102, 99] on span "9072577" at bounding box center [110, 103] width 29 height 8
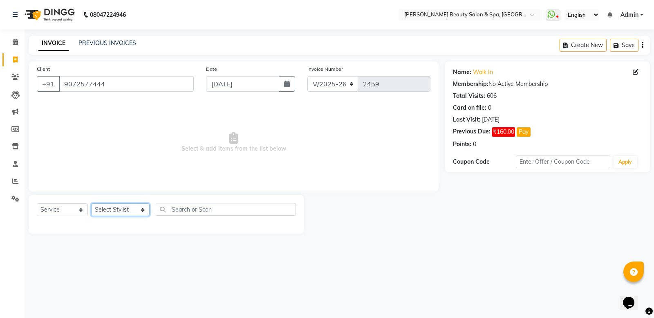
click at [111, 211] on select "Select Stylist Admin [PERSON_NAME] [PERSON_NAME] [PERSON_NAME] [PERSON_NAME] [P…" at bounding box center [120, 209] width 58 height 13
select select "67138"
click at [91, 203] on select "Select Stylist Admin [PERSON_NAME] [PERSON_NAME] [PERSON_NAME] [PERSON_NAME] [P…" at bounding box center [120, 209] width 58 height 13
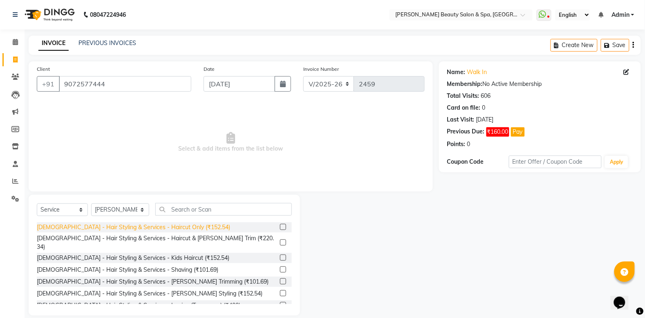
click at [133, 227] on div "[DEMOGRAPHIC_DATA] - Hair Styling & Services - Haircut Only (₹152.54)" at bounding box center [133, 227] width 193 height 9
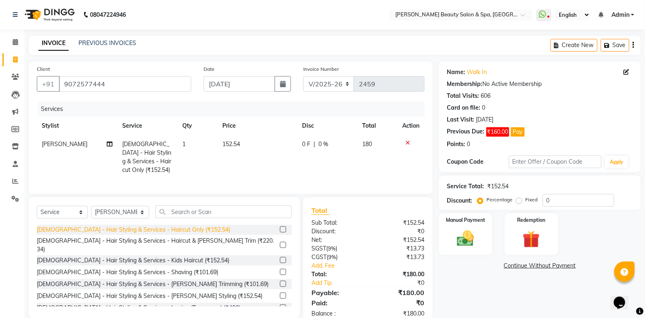
click at [139, 234] on div "[DEMOGRAPHIC_DATA] - Hair Styling & Services - Haircut Only (₹152.54)" at bounding box center [133, 229] width 193 height 9
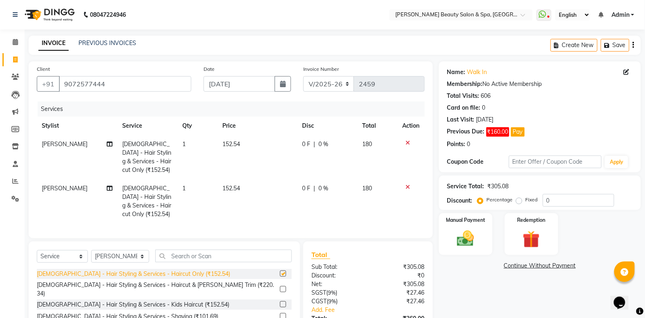
checkbox input "false"
click at [403, 185] on div at bounding box center [411, 187] width 17 height 6
click at [406, 185] on icon at bounding box center [408, 187] width 4 height 6
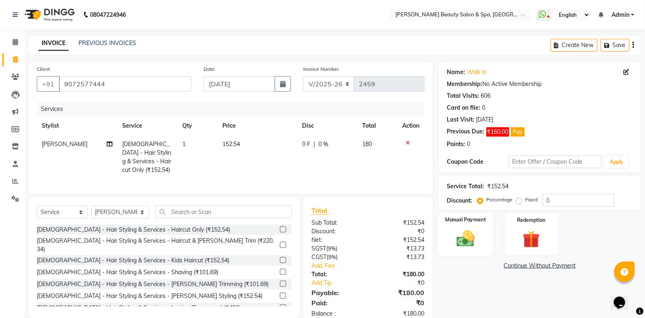
click at [464, 233] on img at bounding box center [465, 238] width 29 height 20
click at [505, 267] on span "ONLINE" at bounding box center [509, 265] width 21 height 9
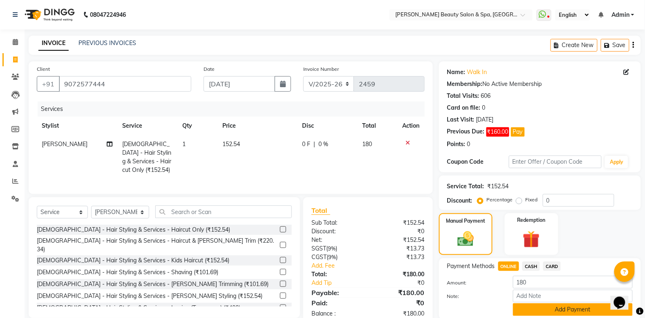
click at [557, 306] on button "Add Payment" at bounding box center [573, 309] width 120 height 13
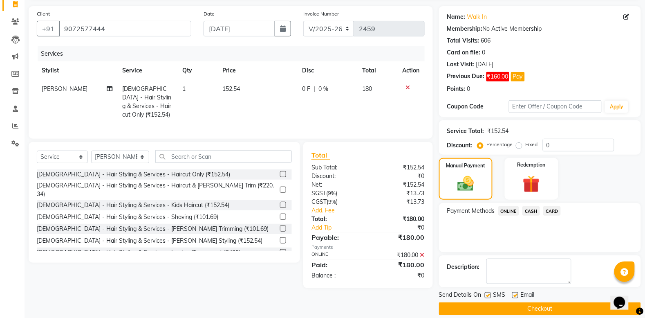
scroll to position [65, 0]
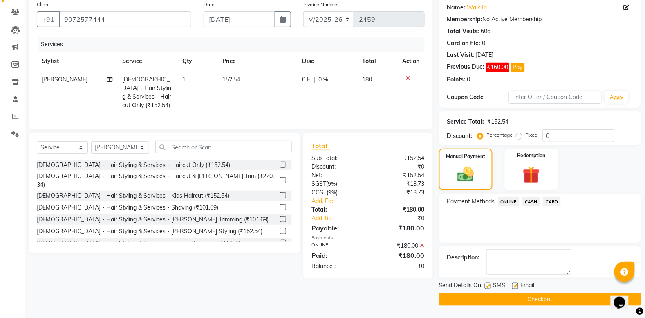
click at [571, 302] on button "Checkout" at bounding box center [540, 299] width 202 height 13
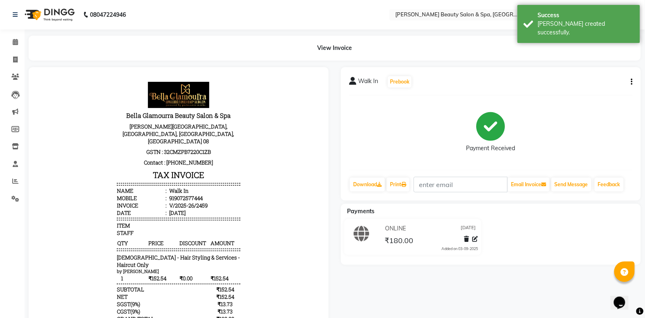
select select "service"
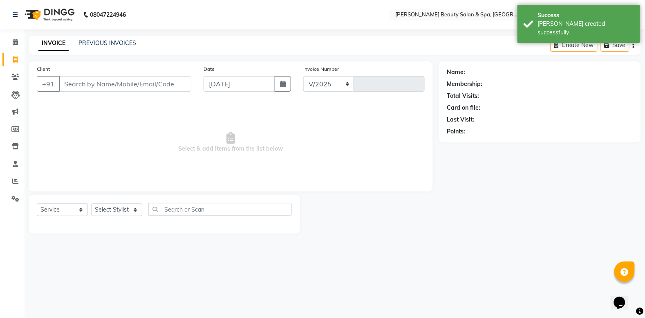
select select "7524"
type input "2460"
drag, startPoint x: 78, startPoint y: 0, endPoint x: 183, endPoint y: 16, distance: 106.4
click at [183, 16] on nav "08047224946 Select Location × [PERSON_NAME] Beauty Salon & Spa, [GEOGRAPHIC_DAT…" at bounding box center [327, 14] width 654 height 29
